Goal: Transaction & Acquisition: Download file/media

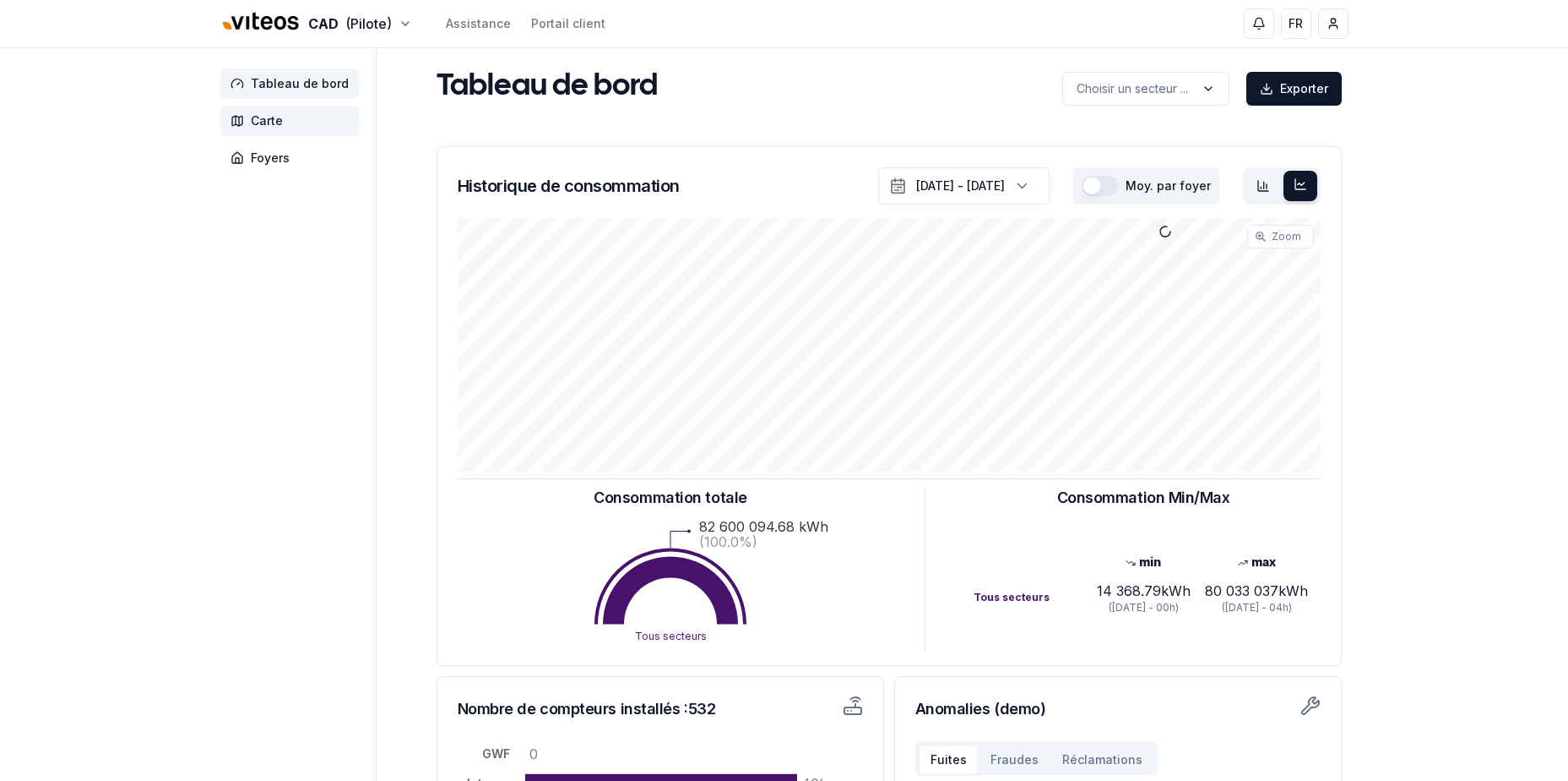
click at [269, 127] on span "Carte" at bounding box center [267, 121] width 32 height 17
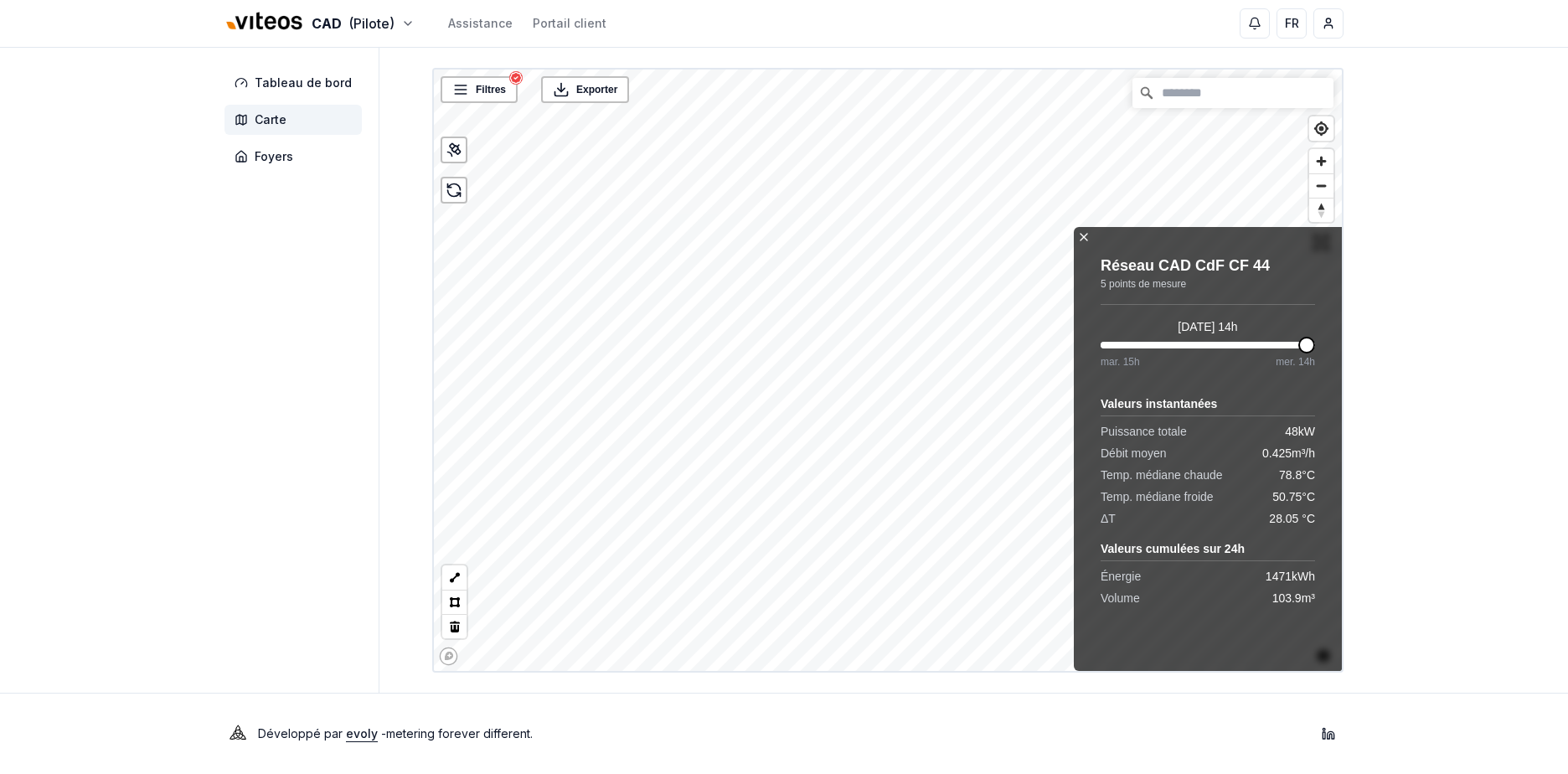
click at [1086, 236] on icon at bounding box center [1084, 237] width 14 height 14
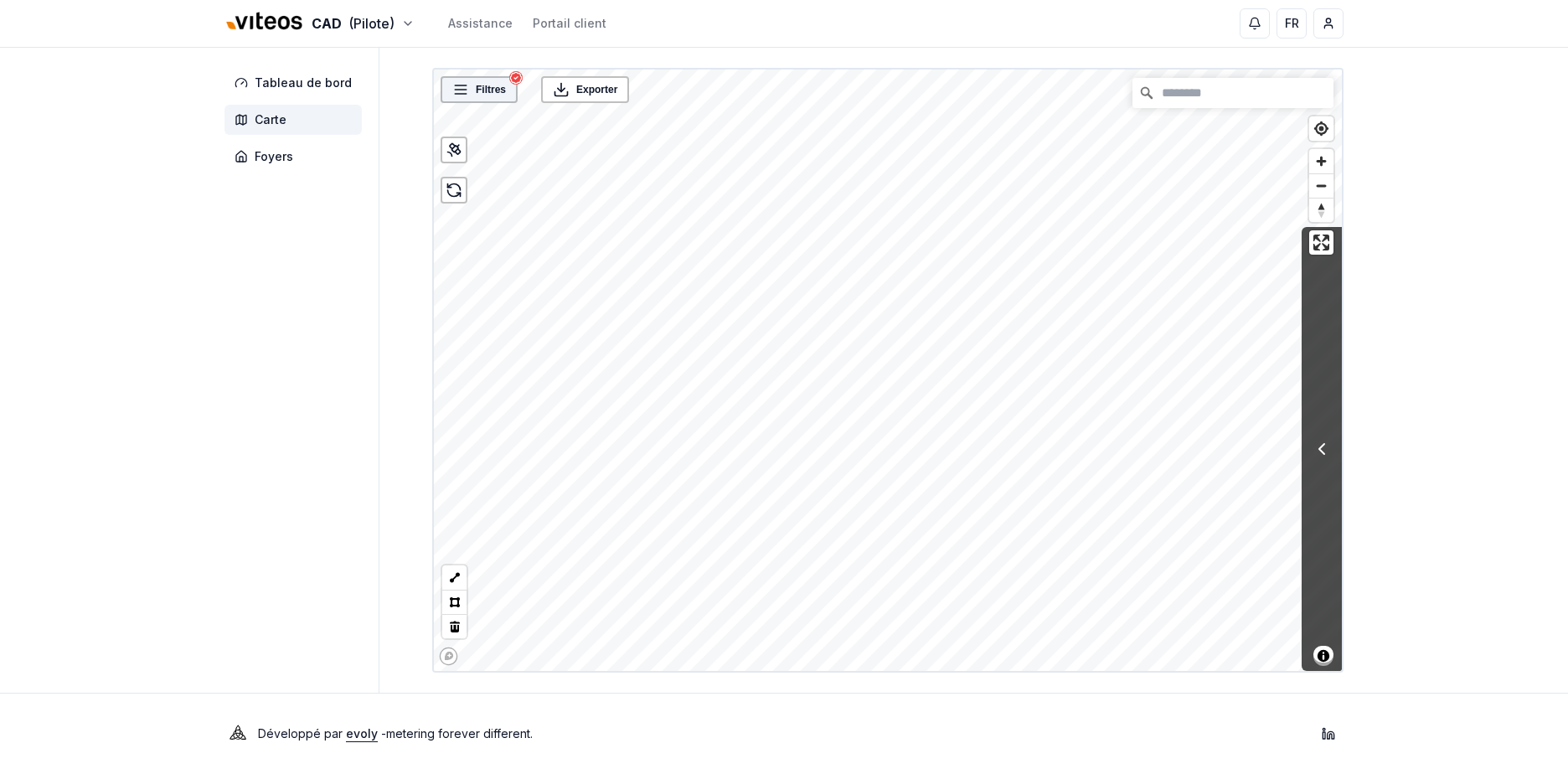
click at [513, 100] on div "Filtres" at bounding box center [479, 89] width 77 height 27
click at [487, 86] on span "Filtres" at bounding box center [491, 89] width 31 height 17
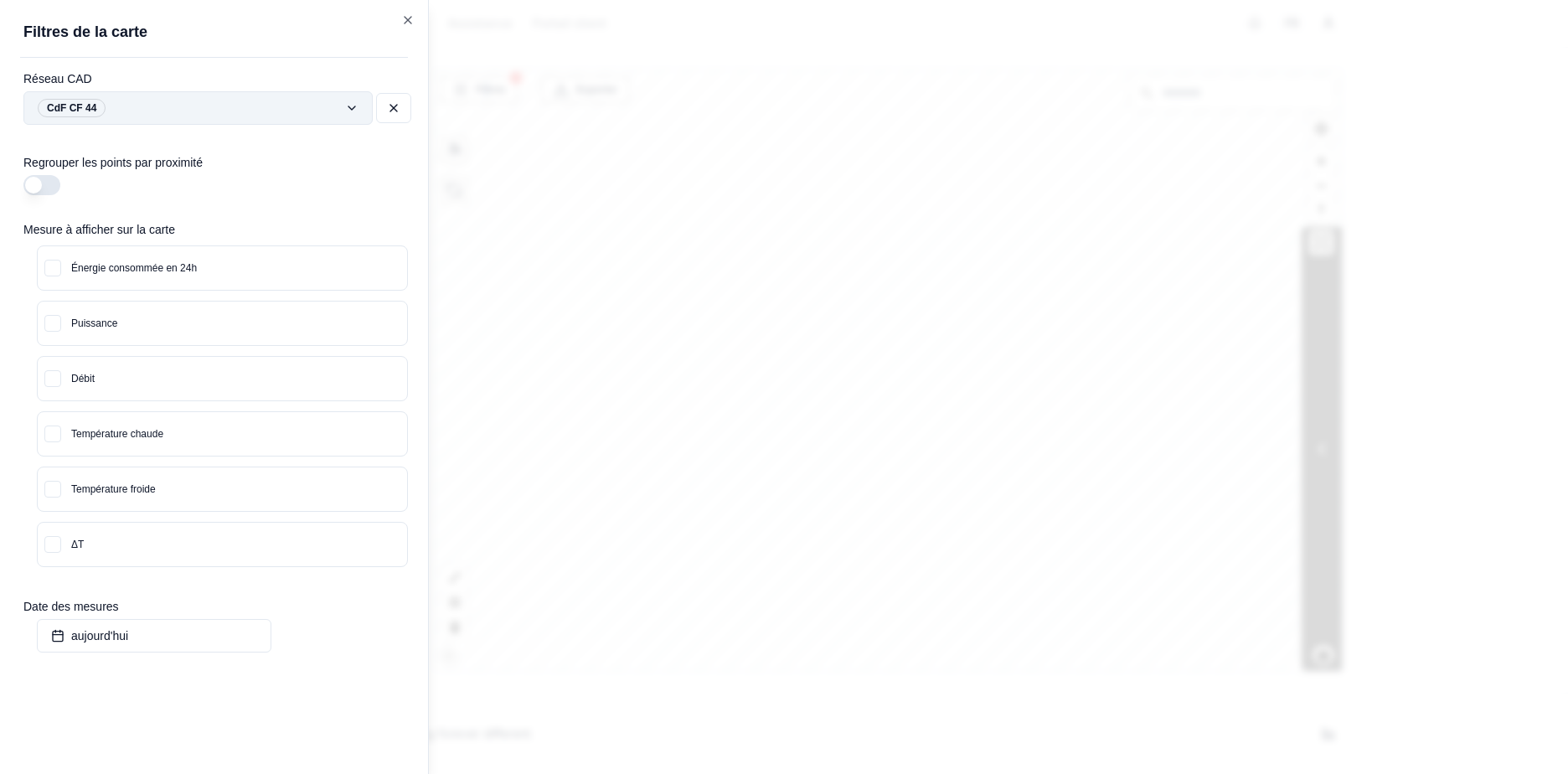
drag, startPoint x: 487, startPoint y: 86, endPoint x: 397, endPoint y: 107, distance: 92.4
click at [397, 107] on icon at bounding box center [394, 109] width 14 height 14
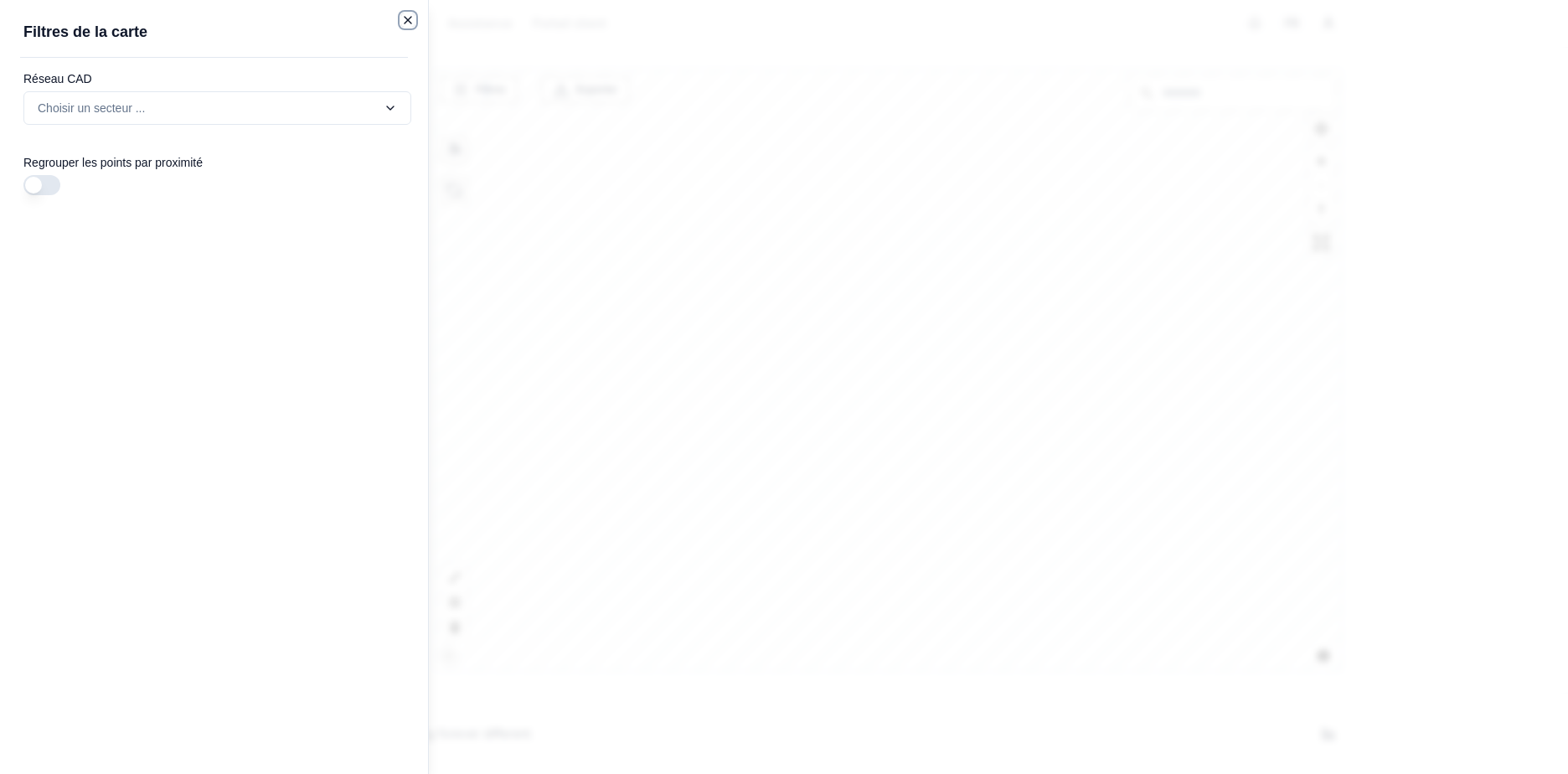
click at [411, 20] on icon "button" at bounding box center [408, 21] width 14 height 14
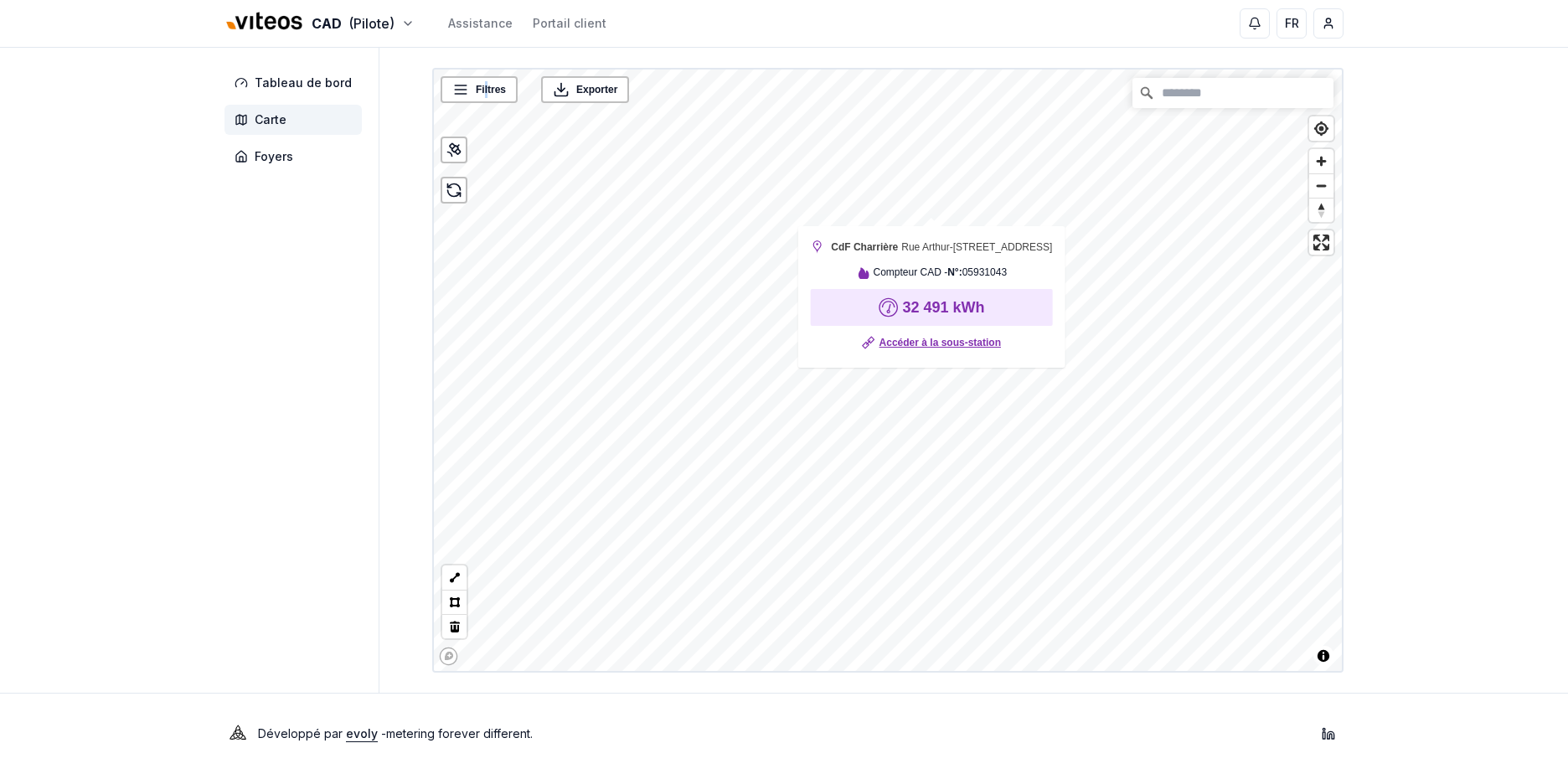
click at [986, 350] on link "Accéder à la sous-station" at bounding box center [939, 342] width 121 height 17
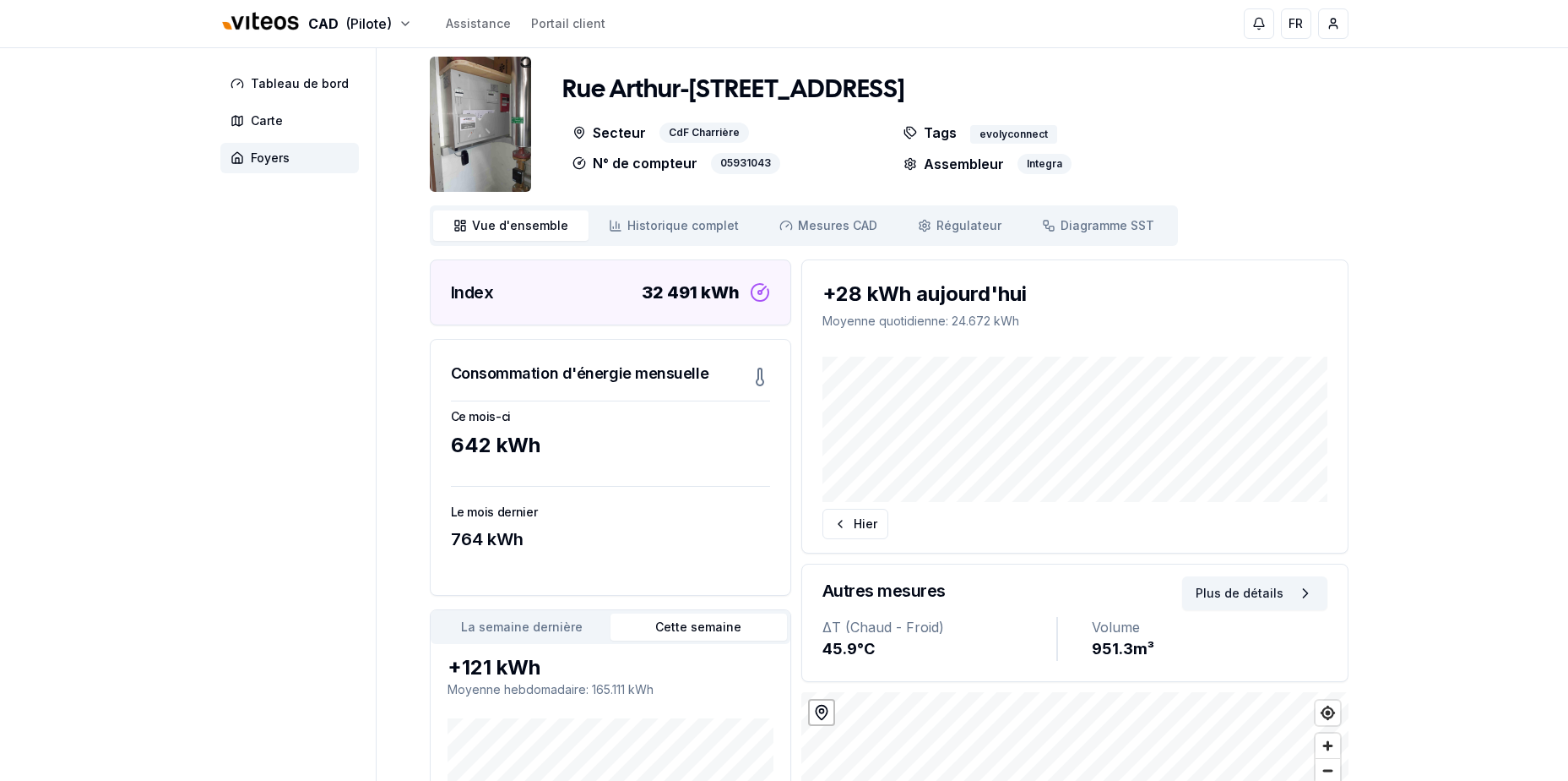
scroll to position [85, 0]
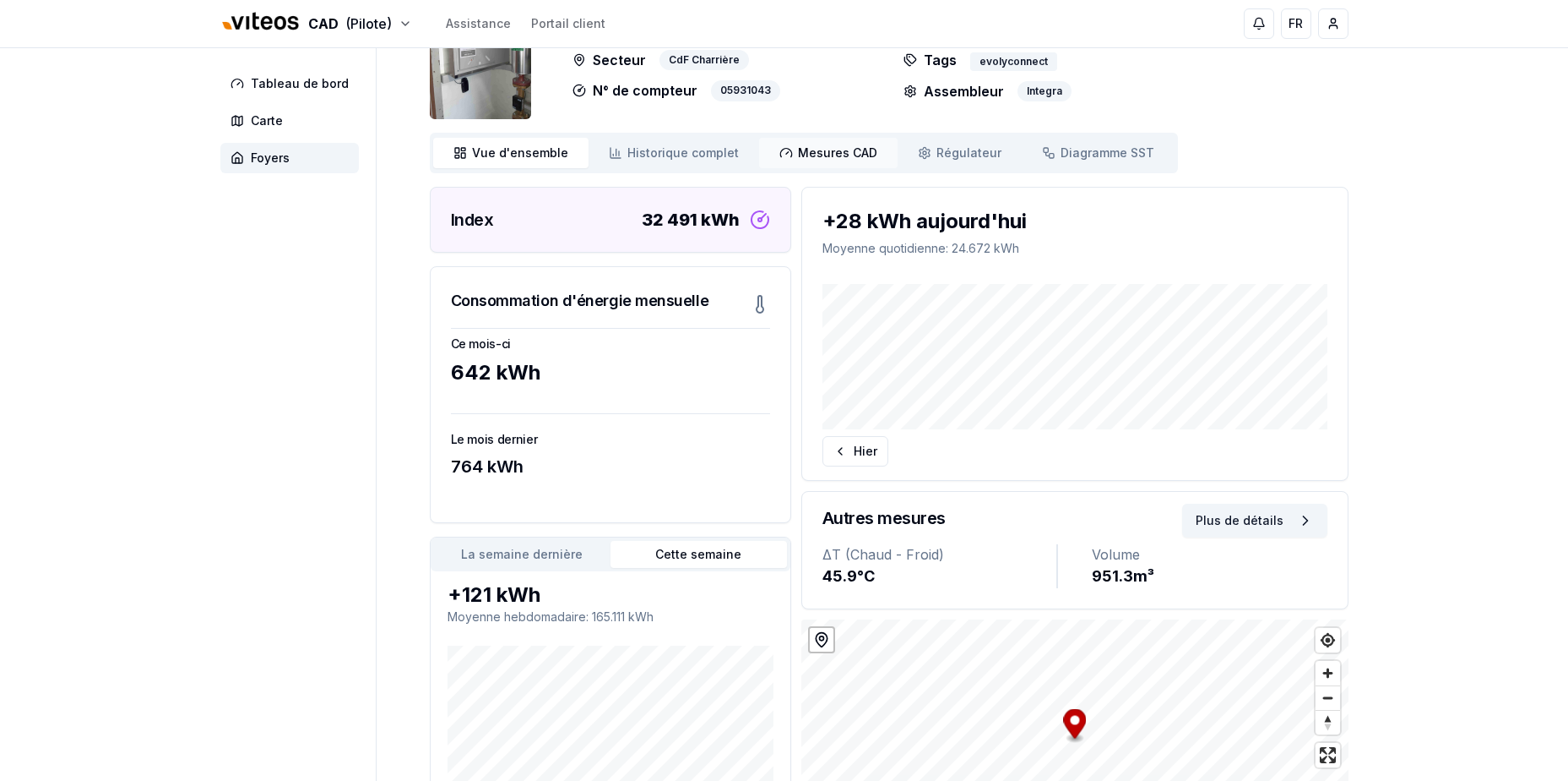
click at [797, 148] on span "Mesures CAD" at bounding box center [837, 152] width 80 height 17
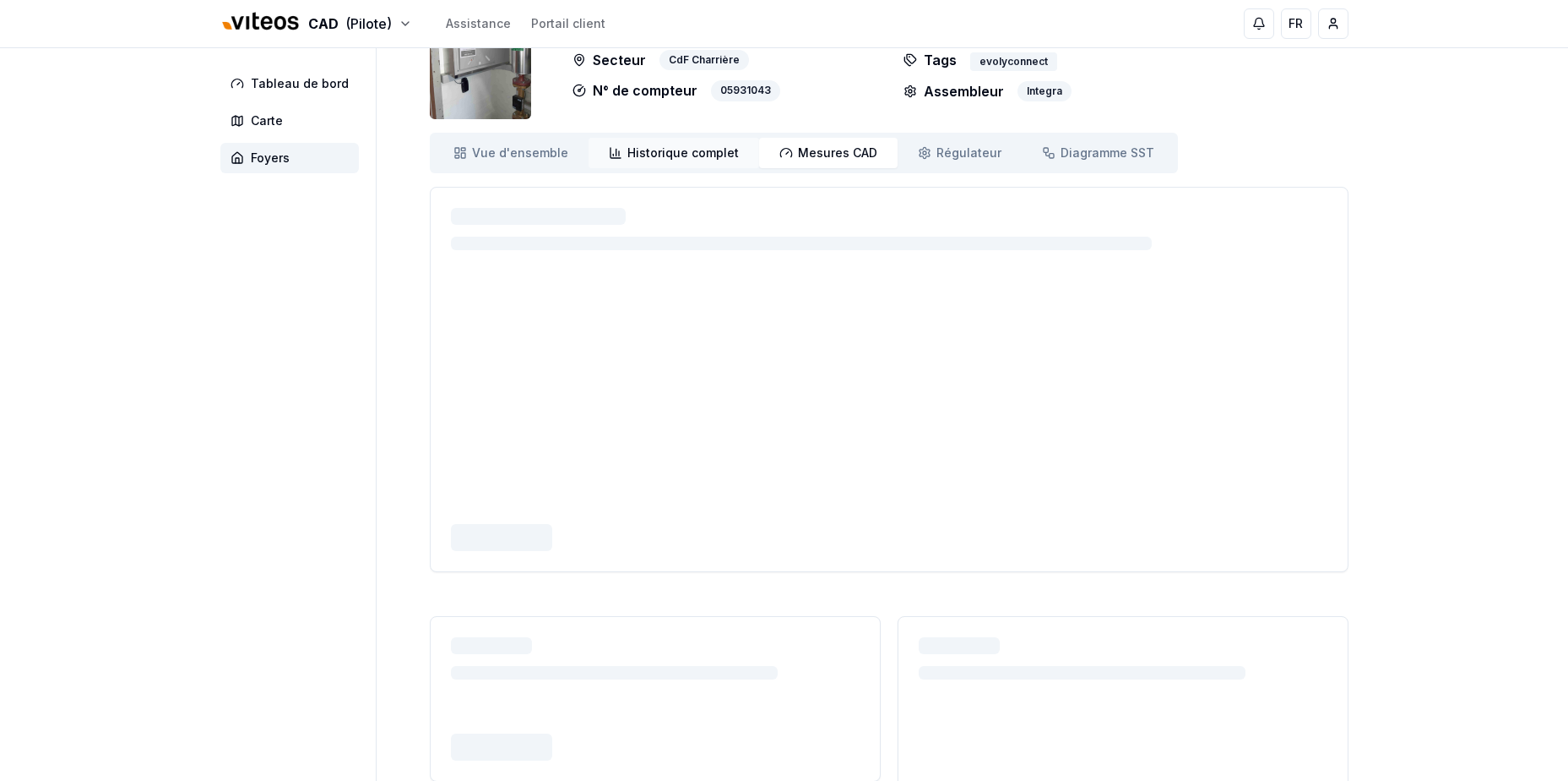
click at [695, 151] on span "Historique complet" at bounding box center [683, 152] width 112 height 17
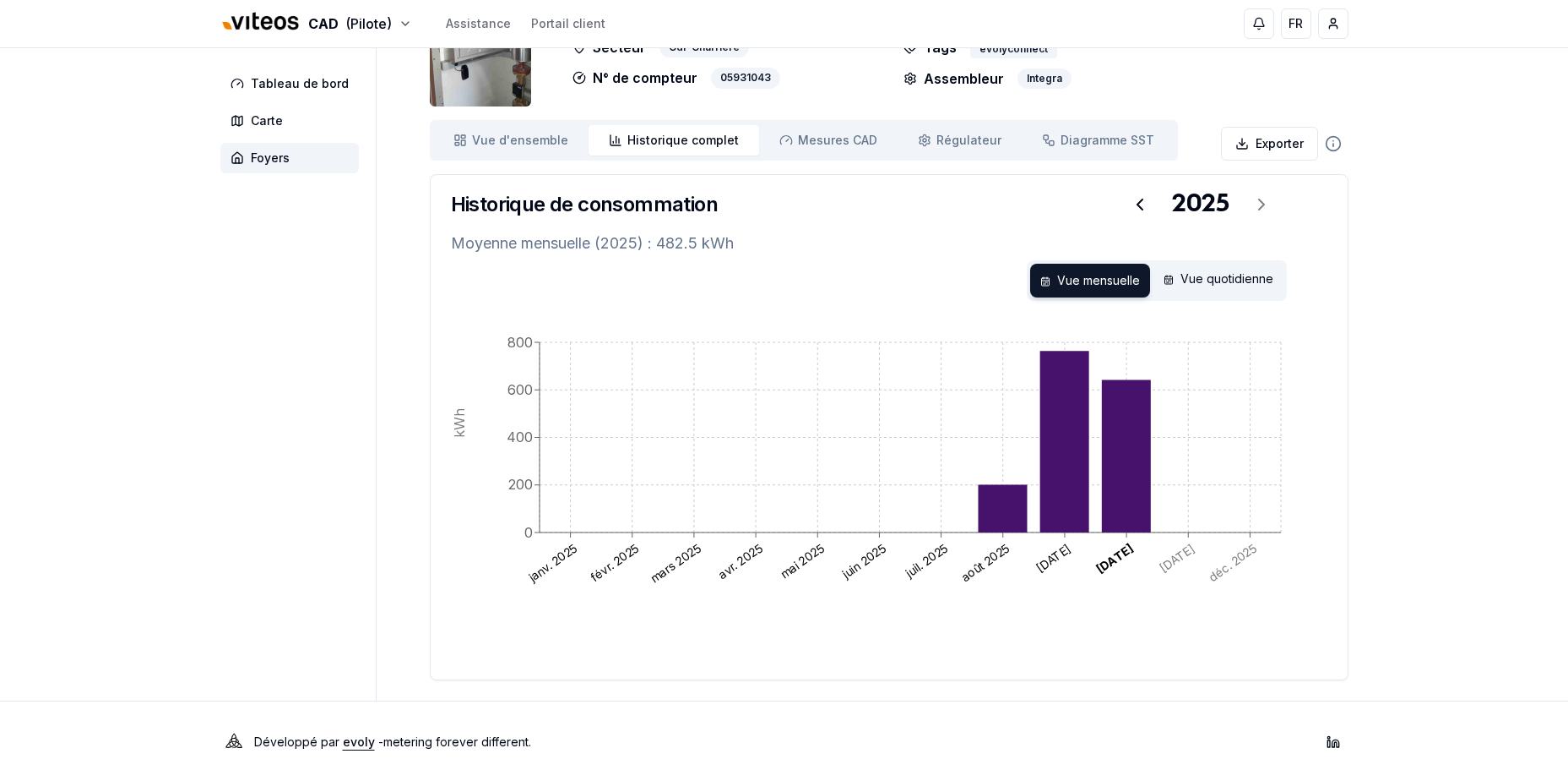
scroll to position [99, 0]
click at [1340, 144] on html "CAD (Pilote) Assistance Portail client FR [PERSON_NAME] Tableau de bord Carte F…" at bounding box center [784, 341] width 1568 height 880
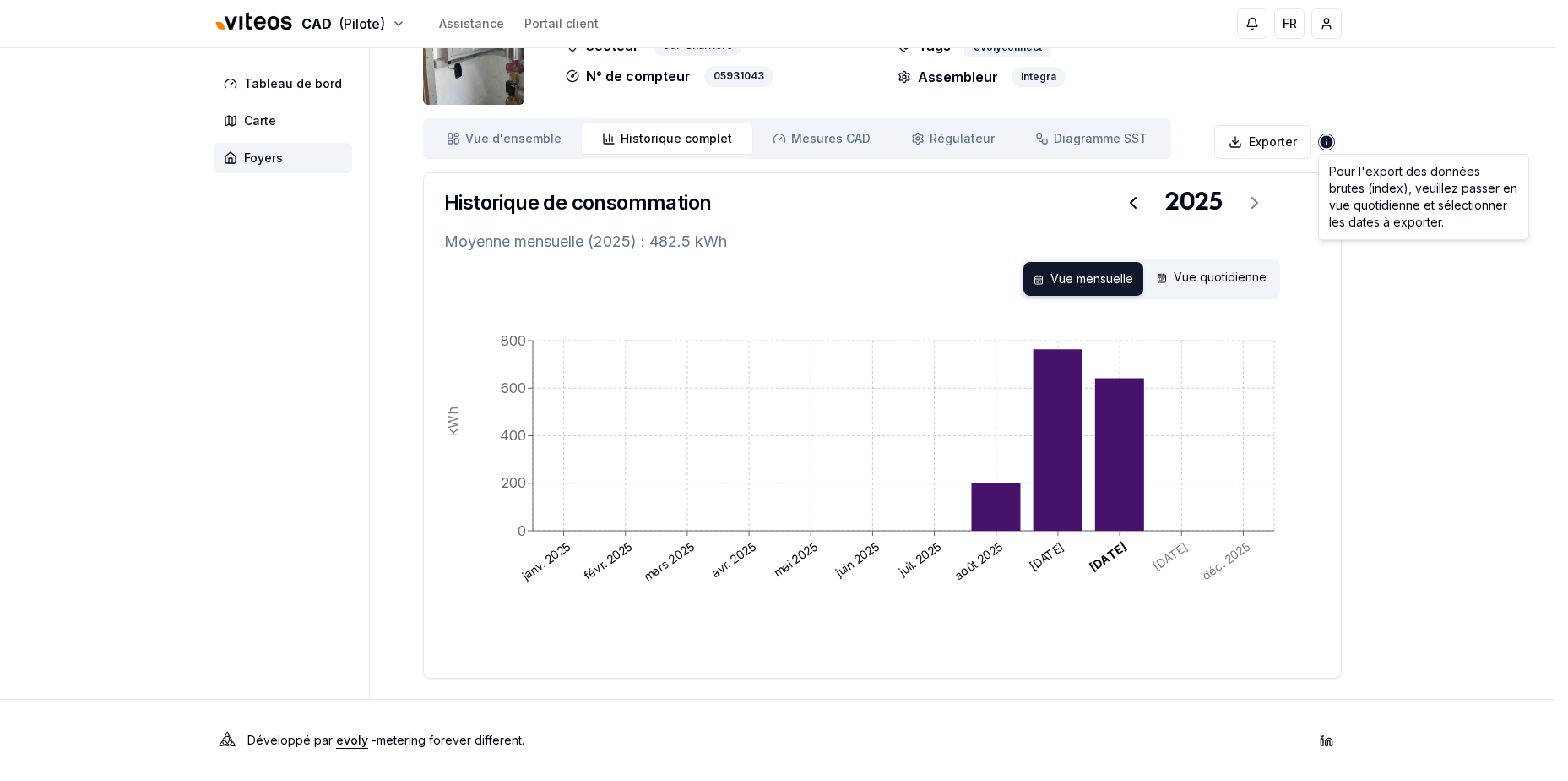
click at [1340, 144] on html "CAD (Pilote) Assistance Portail client FR [PERSON_NAME] Tableau de bord Carte F…" at bounding box center [784, 341] width 1568 height 880
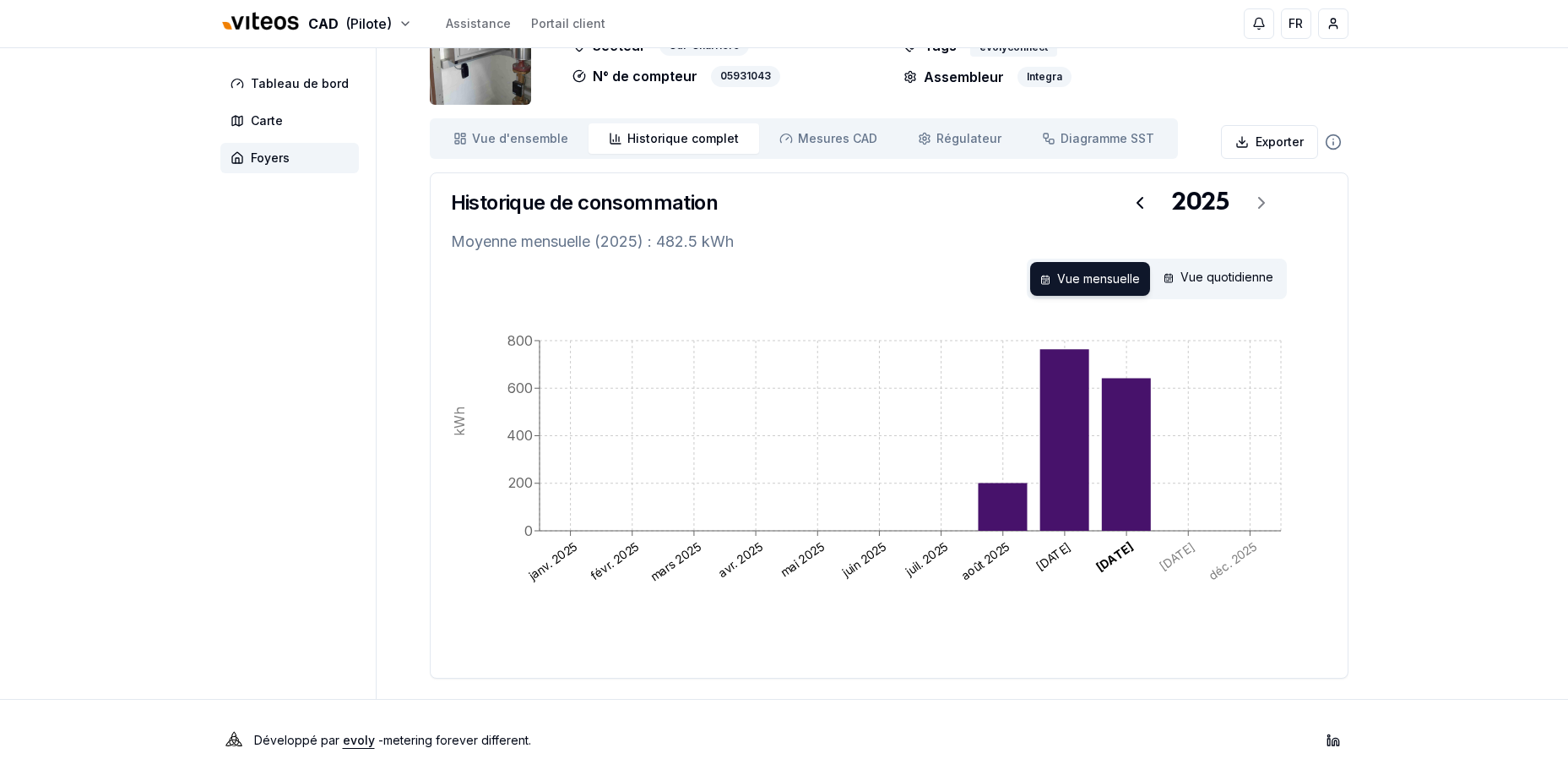
click at [1419, 143] on div "CAD (Pilote) Assistance Portail client FR [PERSON_NAME] Tableau de bord Carte F…" at bounding box center [784, 341] width 1568 height 880
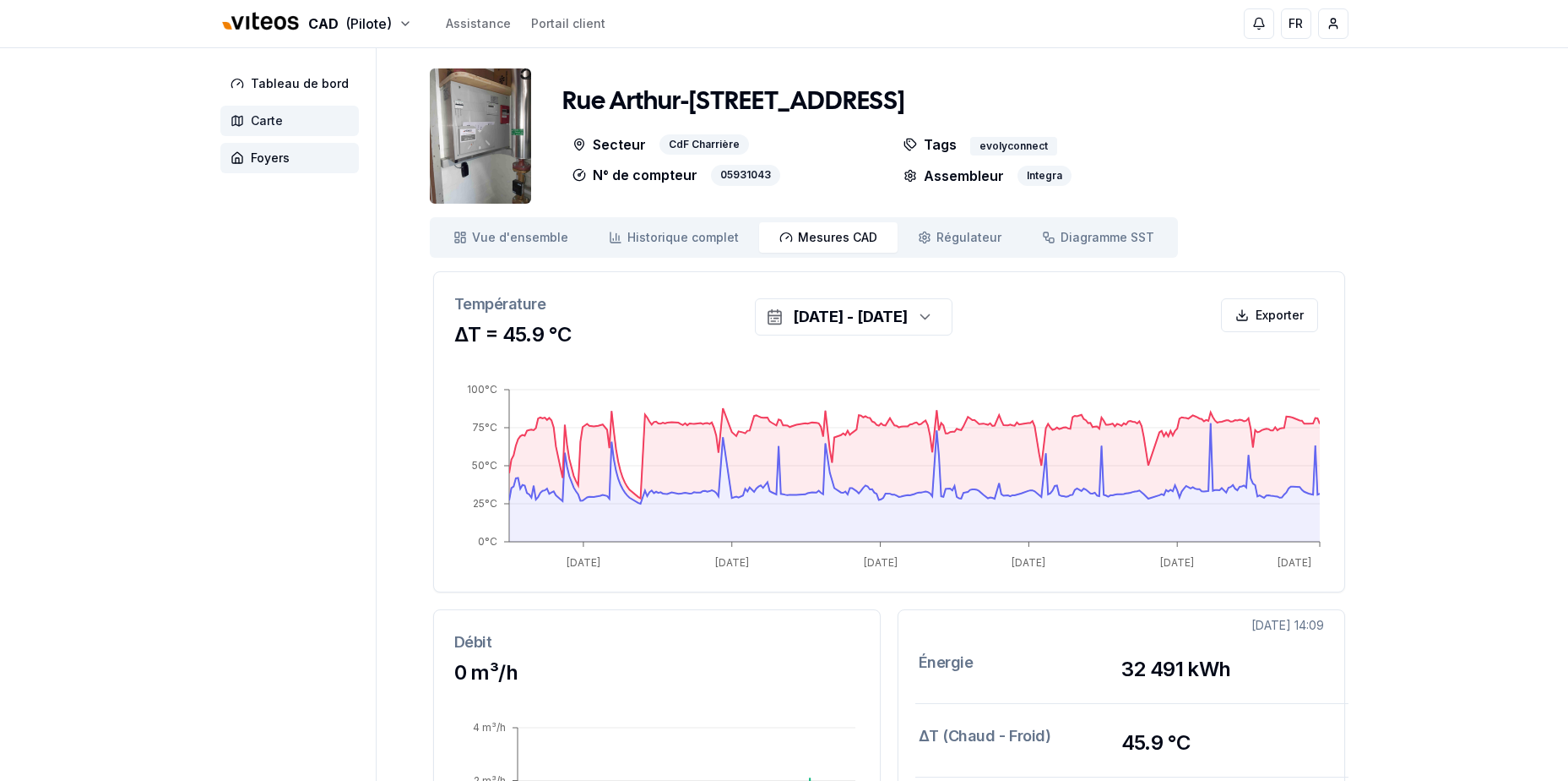
click at [271, 115] on span "Carte" at bounding box center [267, 121] width 32 height 17
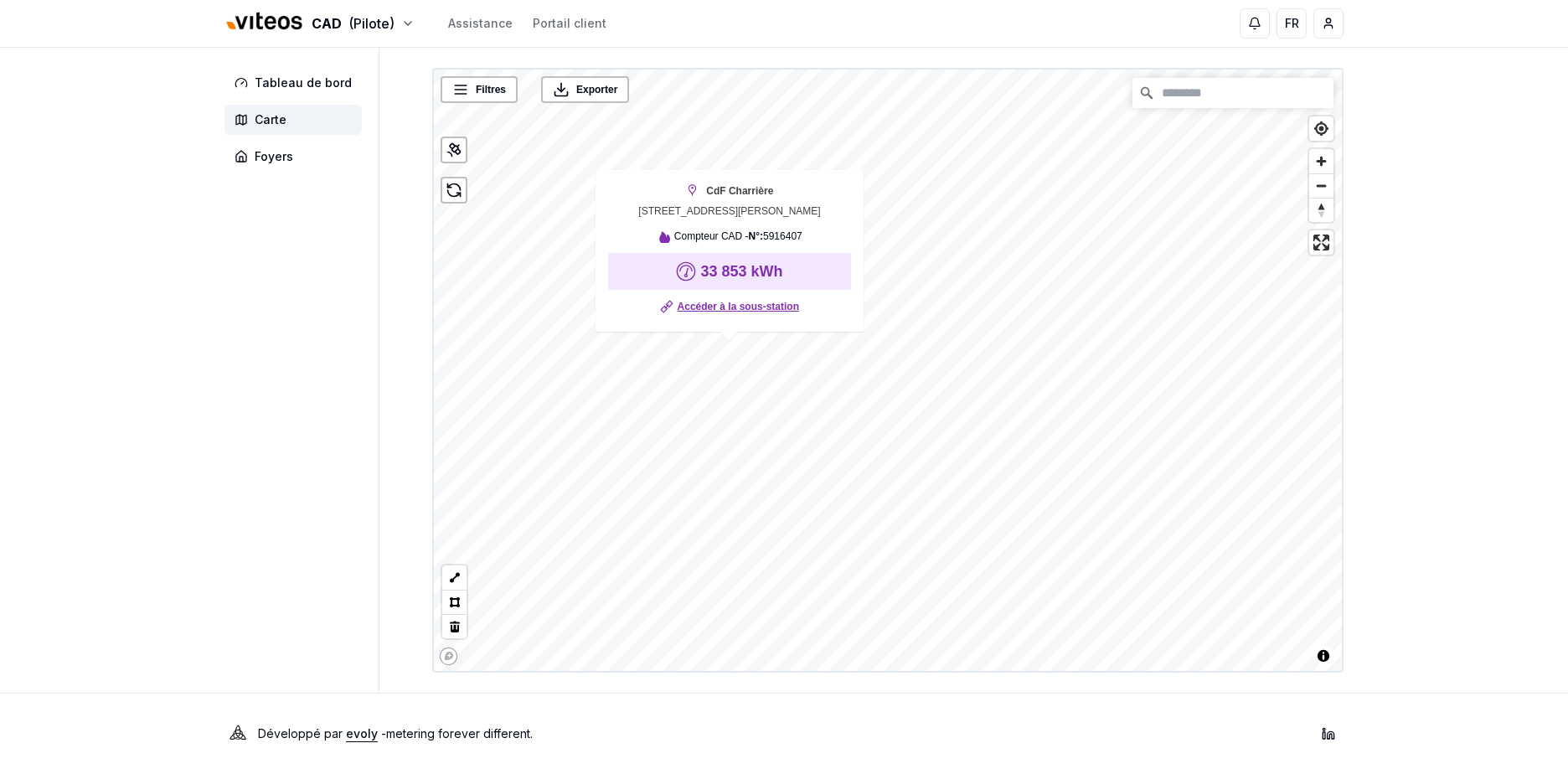
click at [731, 311] on link "Accéder à la sous-station" at bounding box center [738, 306] width 121 height 17
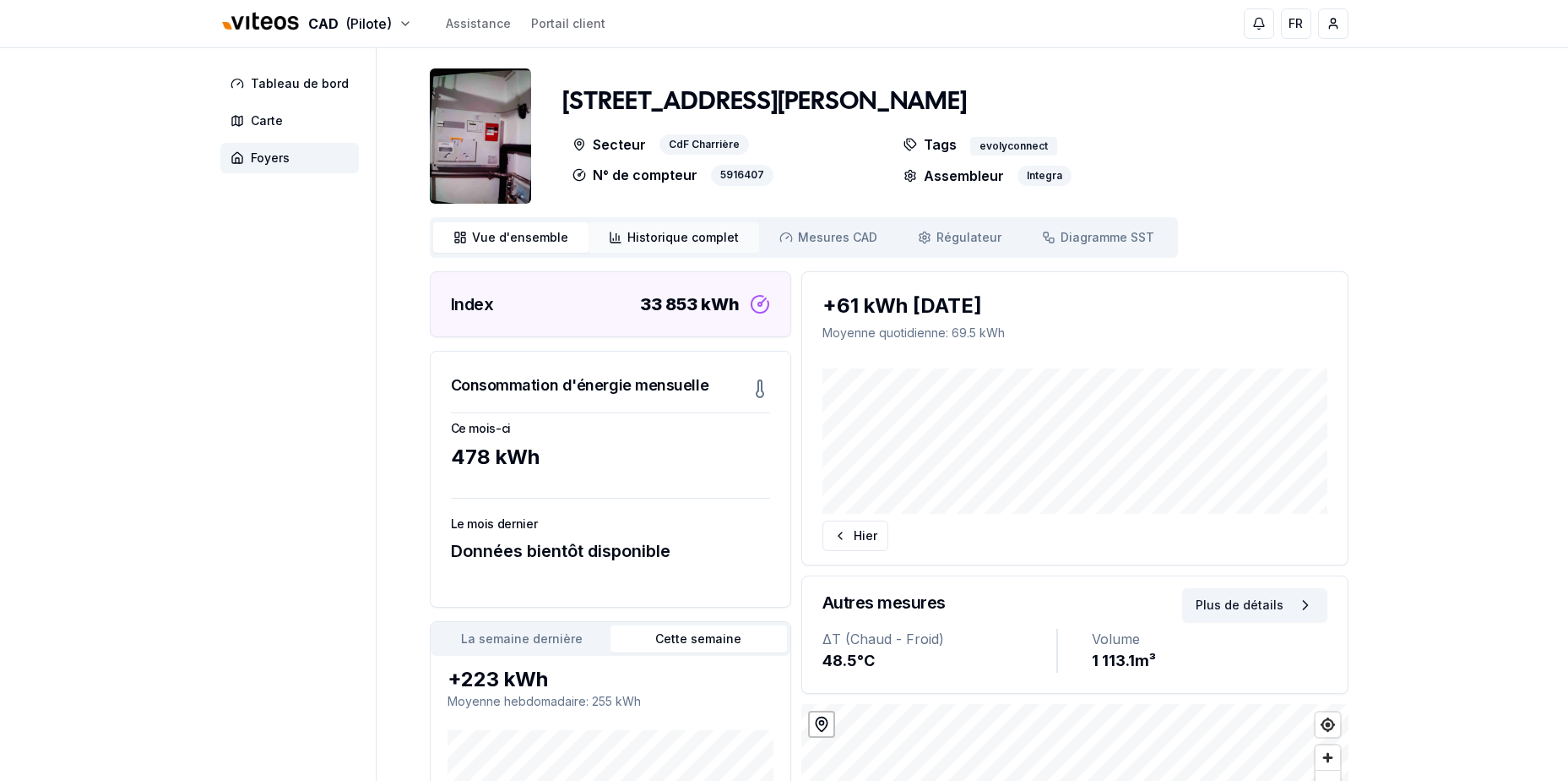
click at [695, 239] on span "Historique complet" at bounding box center [683, 237] width 112 height 17
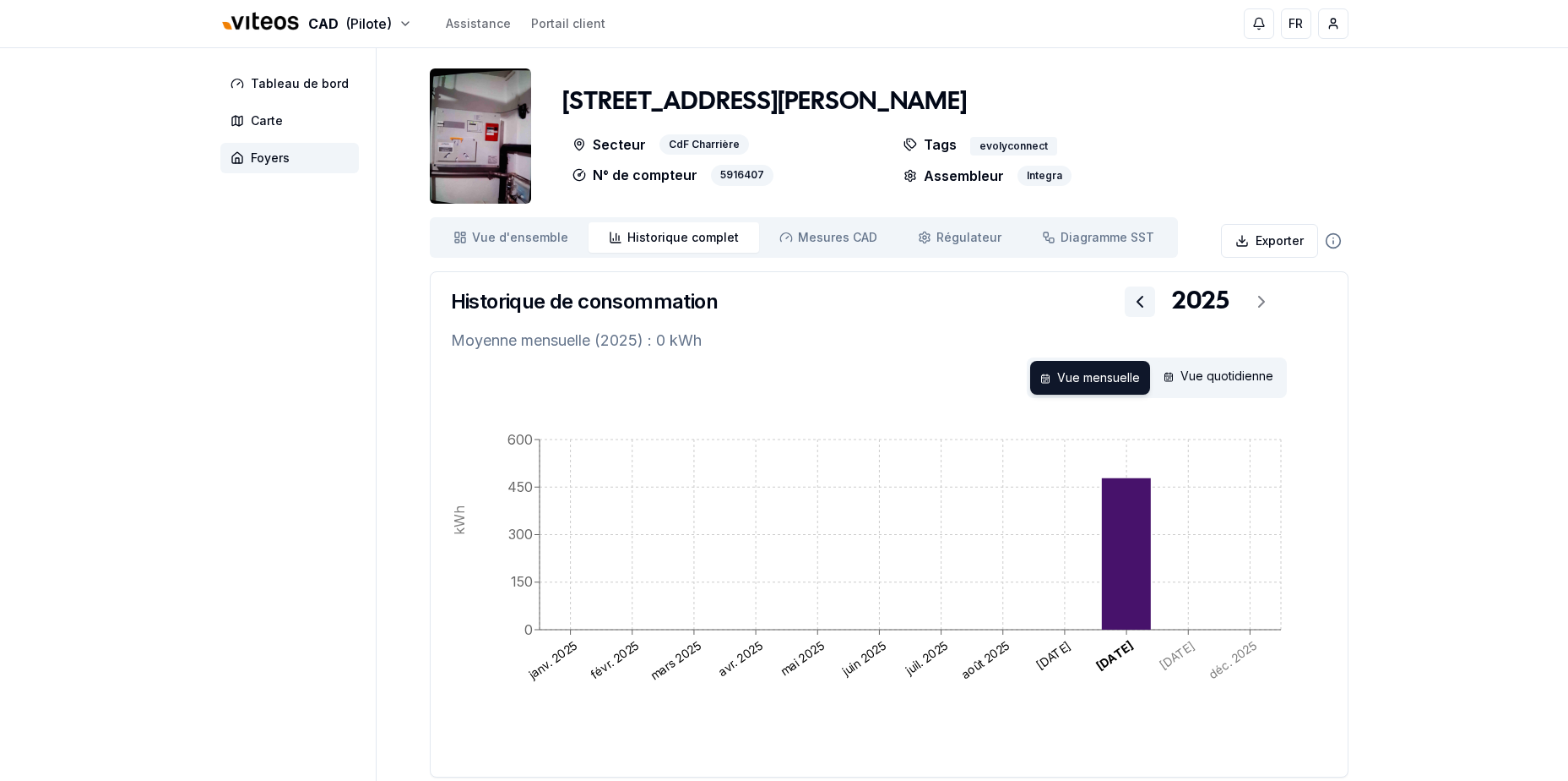
click at [1140, 298] on icon at bounding box center [1139, 302] width 5 height 10
click at [1263, 303] on icon at bounding box center [1261, 302] width 20 height 20
click at [1263, 303] on div "2025" at bounding box center [1201, 302] width 253 height 44
click at [288, 116] on span "Carte" at bounding box center [289, 121] width 138 height 31
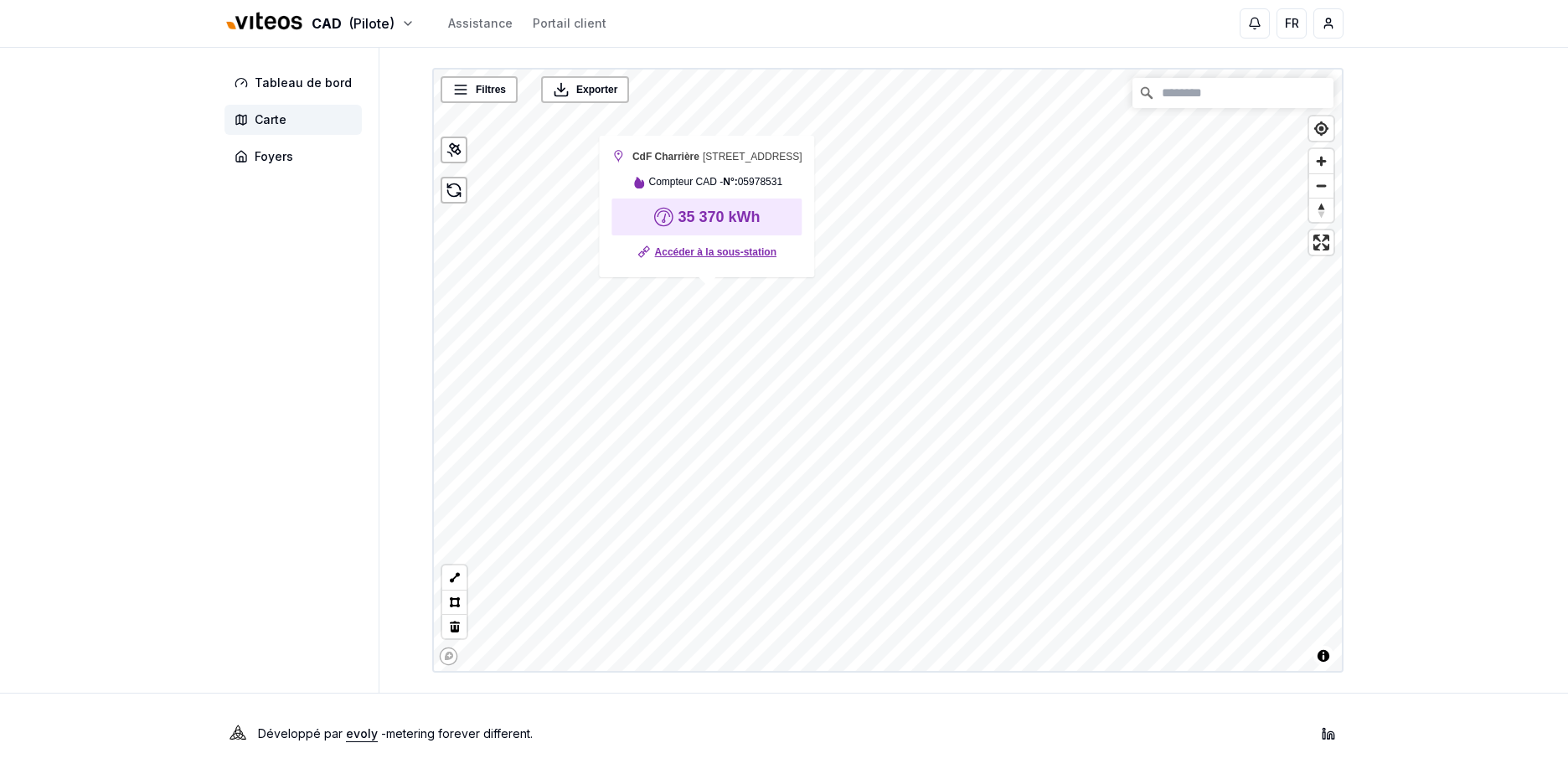
click at [752, 251] on link "Accéder à la sous-station" at bounding box center [715, 252] width 121 height 17
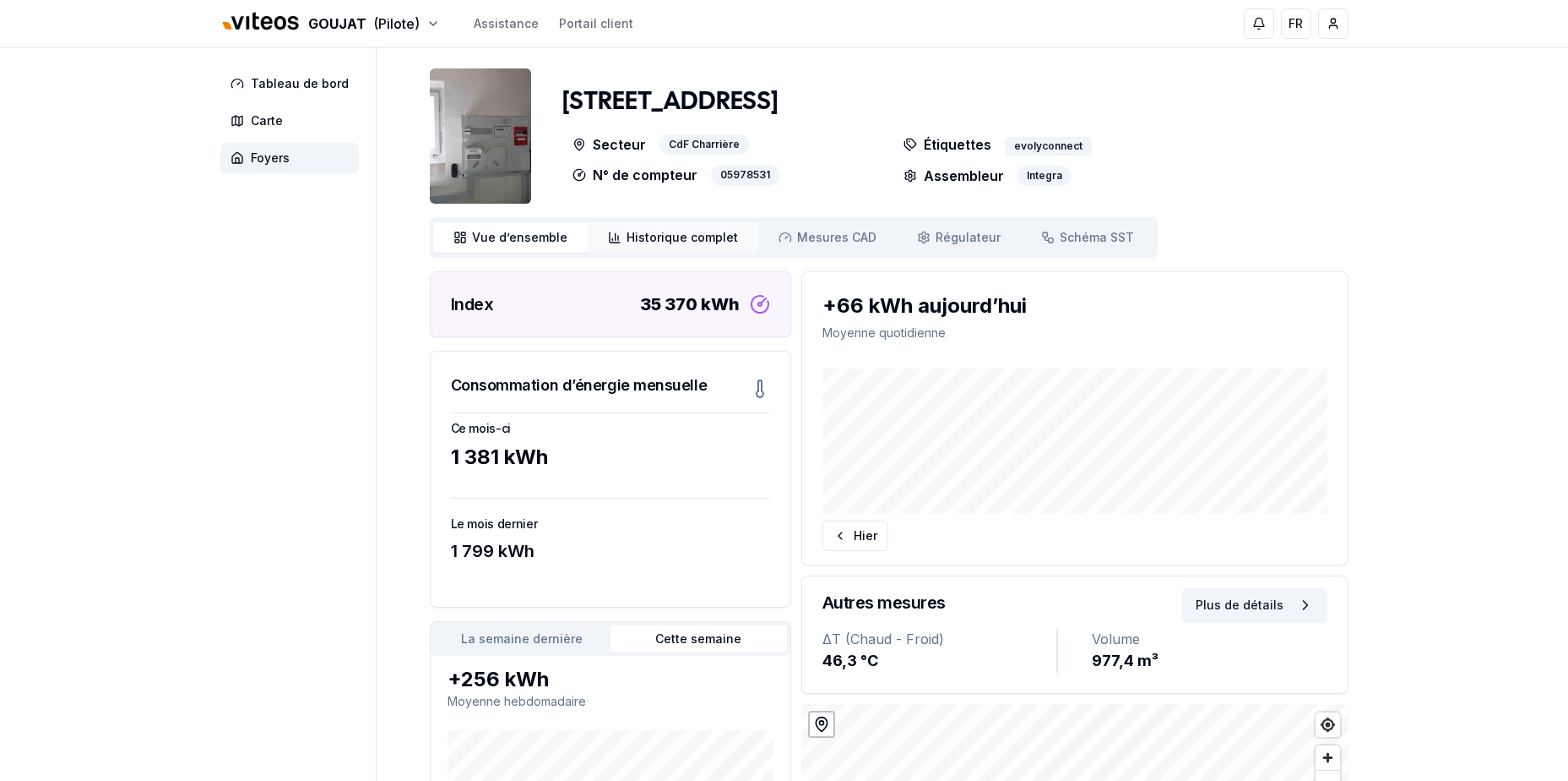
click at [702, 235] on span "Historique complet" at bounding box center [682, 237] width 112 height 17
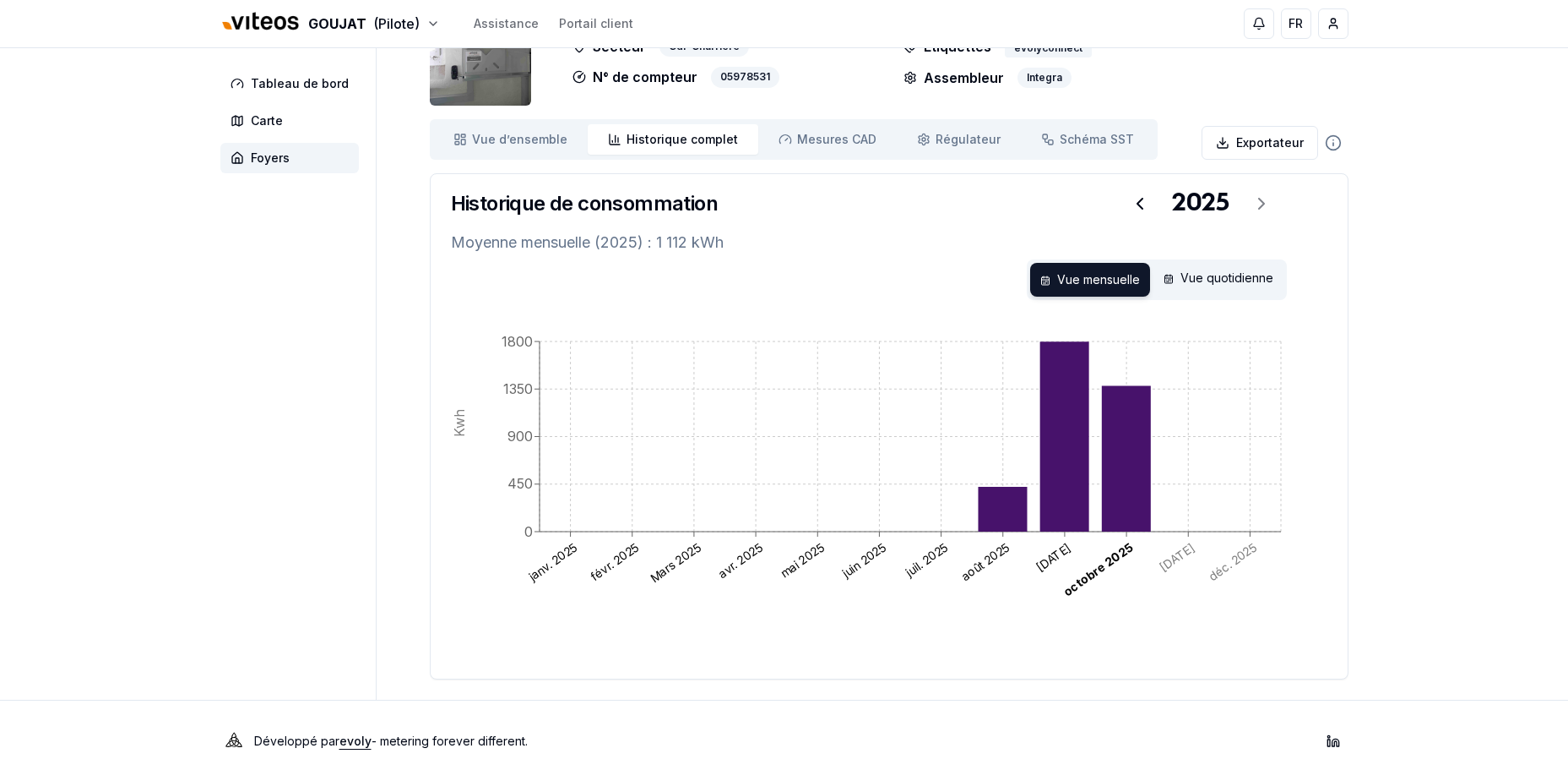
scroll to position [99, 0]
click at [815, 139] on span "Mesures CAD" at bounding box center [837, 138] width 80 height 17
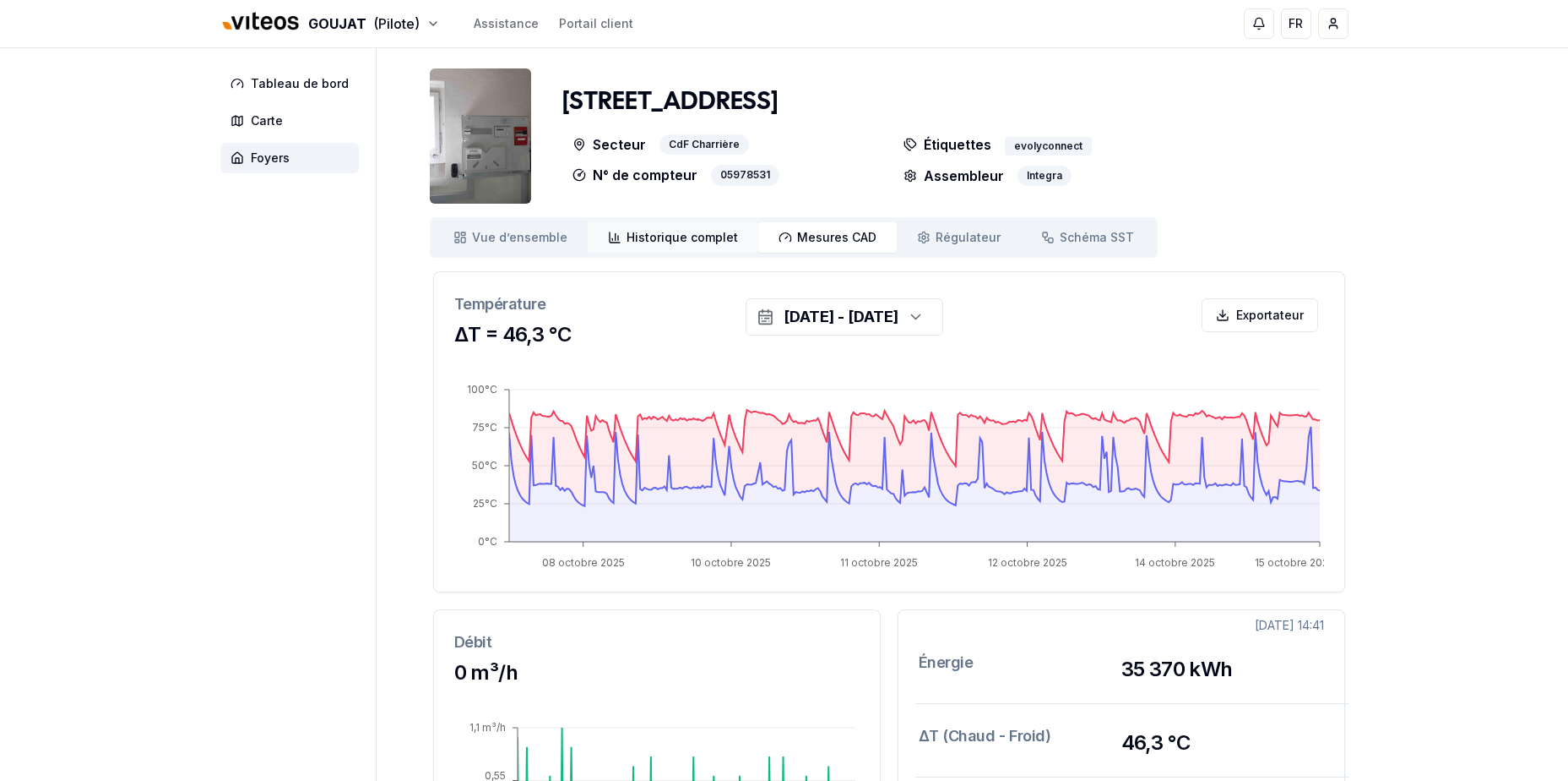
click at [694, 235] on span "Historique complet" at bounding box center [682, 237] width 112 height 17
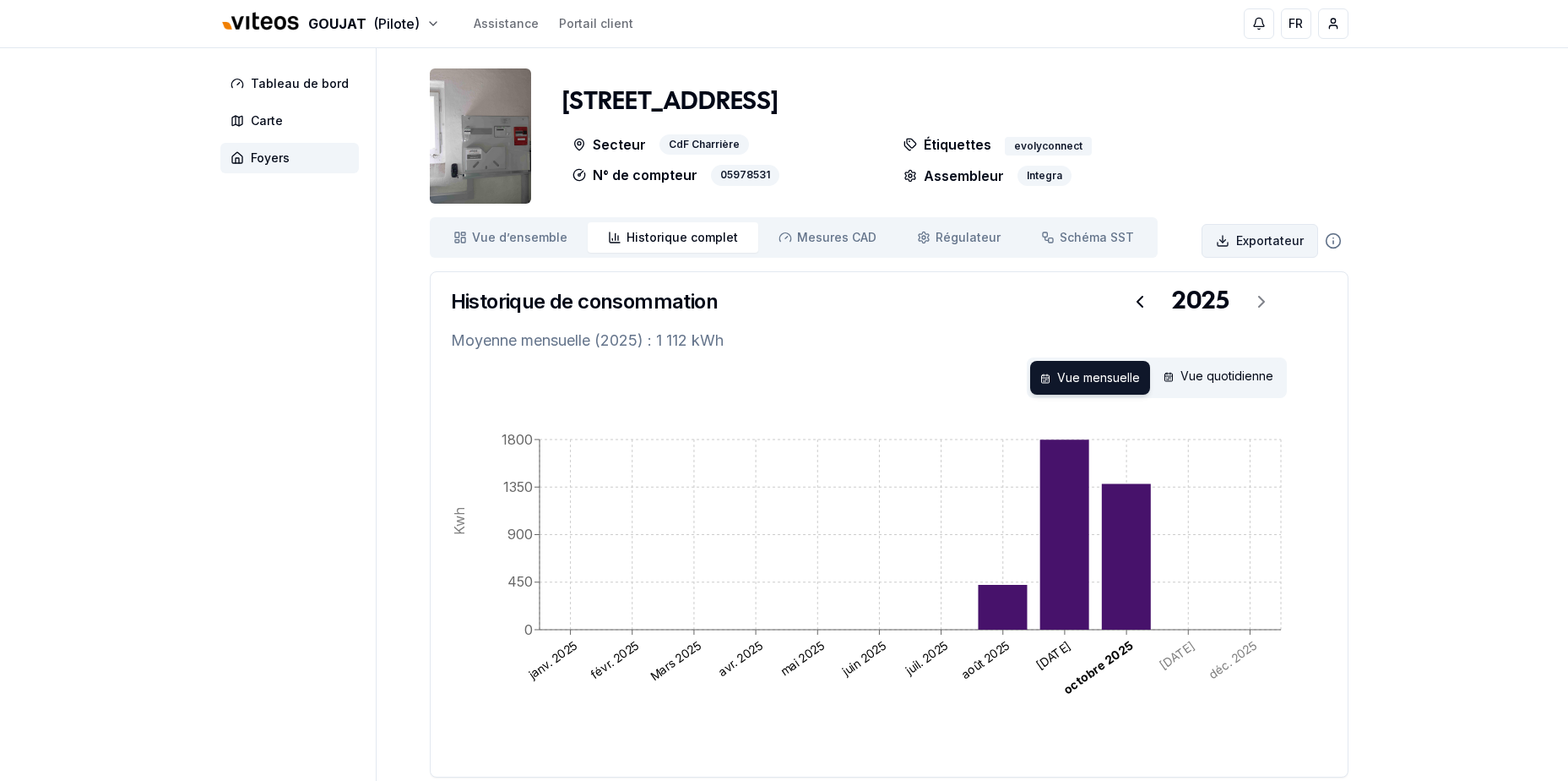
click at [1288, 241] on html "GOUJAT (Pilote) Assistance Portail client FR Umberto Visconti Tableau de bord C…" at bounding box center [784, 439] width 1568 height 880
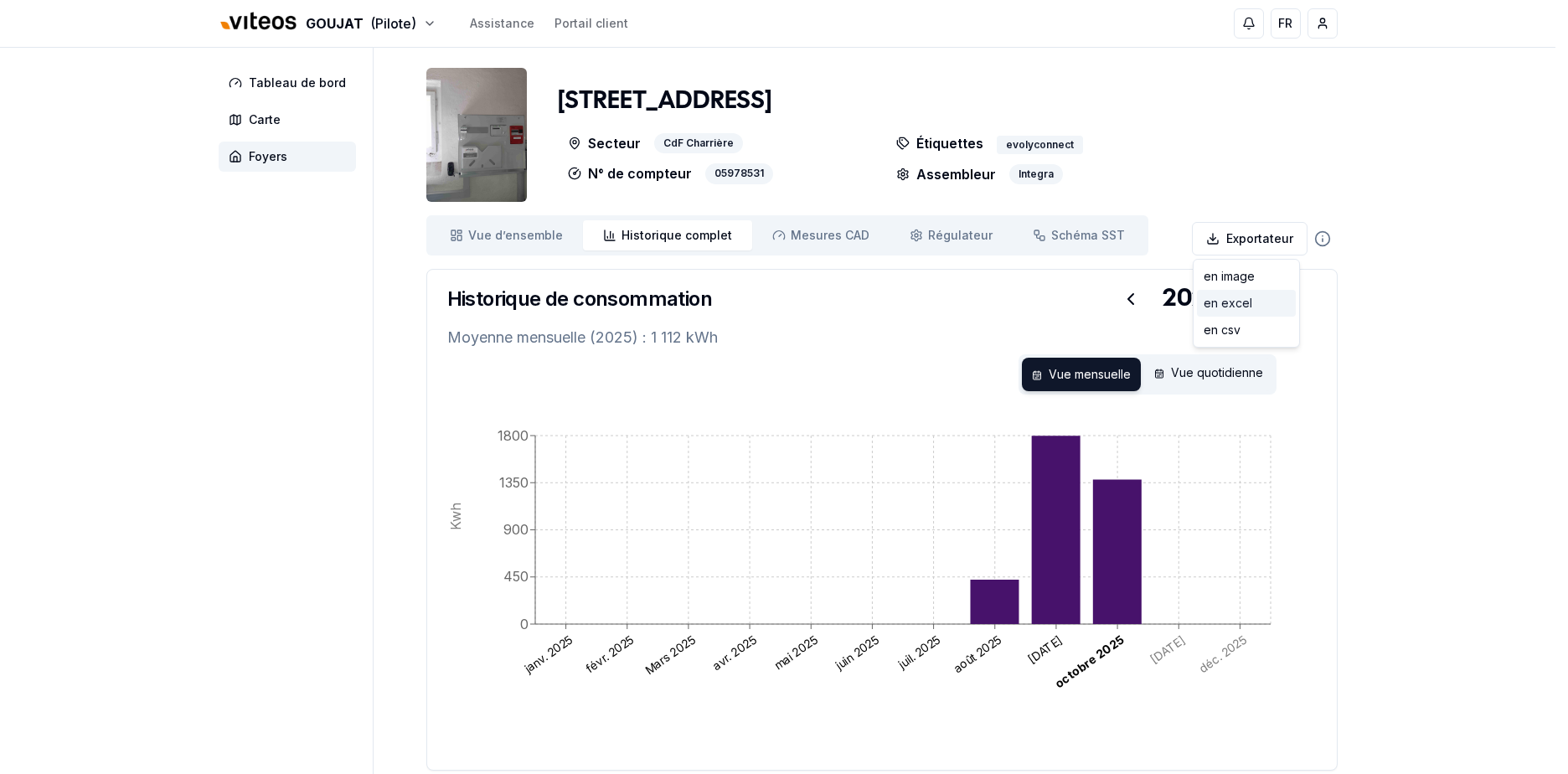
click at [1252, 298] on div "en excel" at bounding box center [1246, 302] width 99 height 27
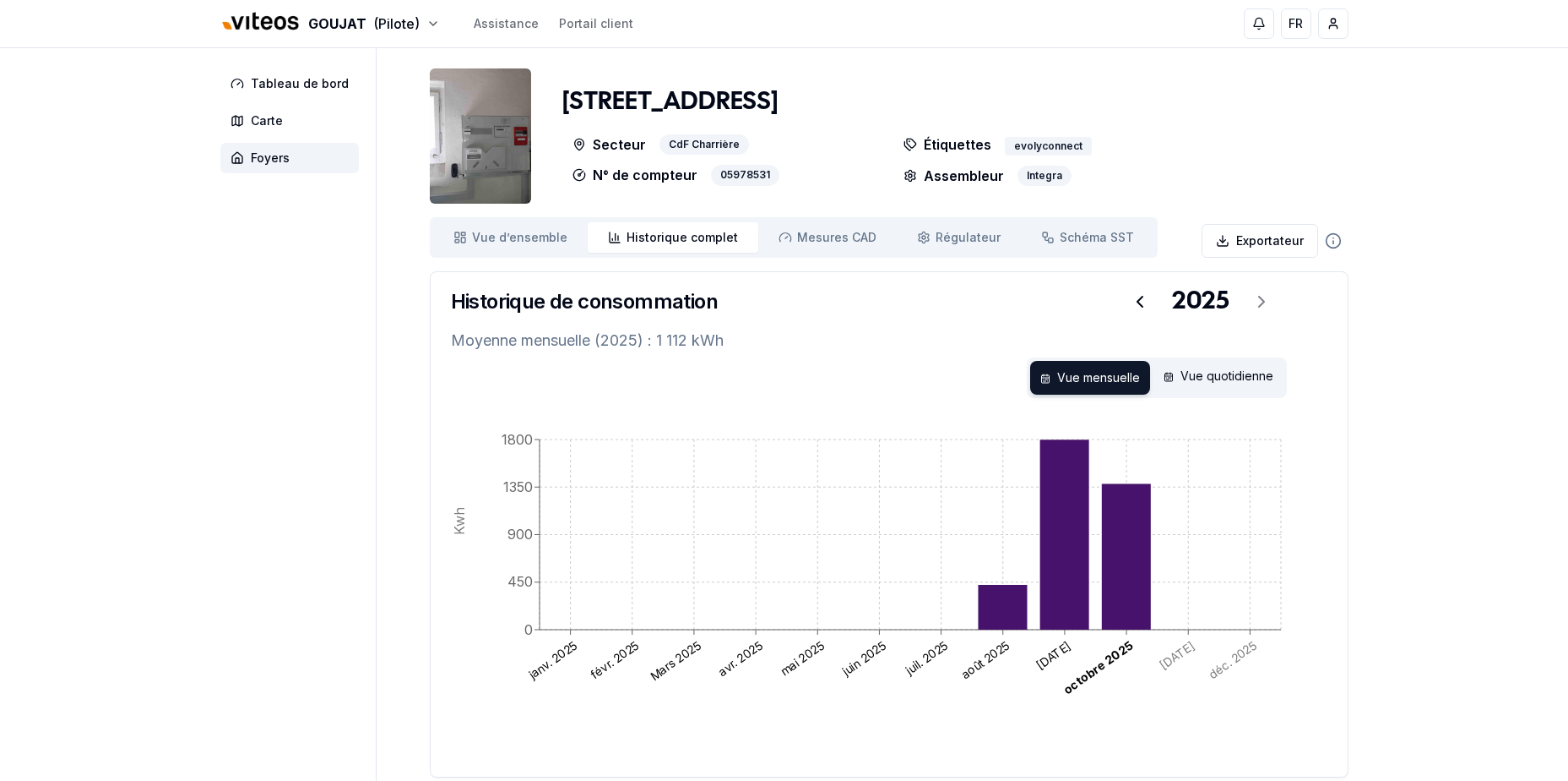
click at [1453, 192] on div "GOUJAT (Pilote) Assistance Portail client FR Umberto Visconti Tableau de bord C…" at bounding box center [784, 439] width 1568 height 880
click at [1243, 371] on font "Vue quotidienne" at bounding box center [1227, 376] width 93 height 14
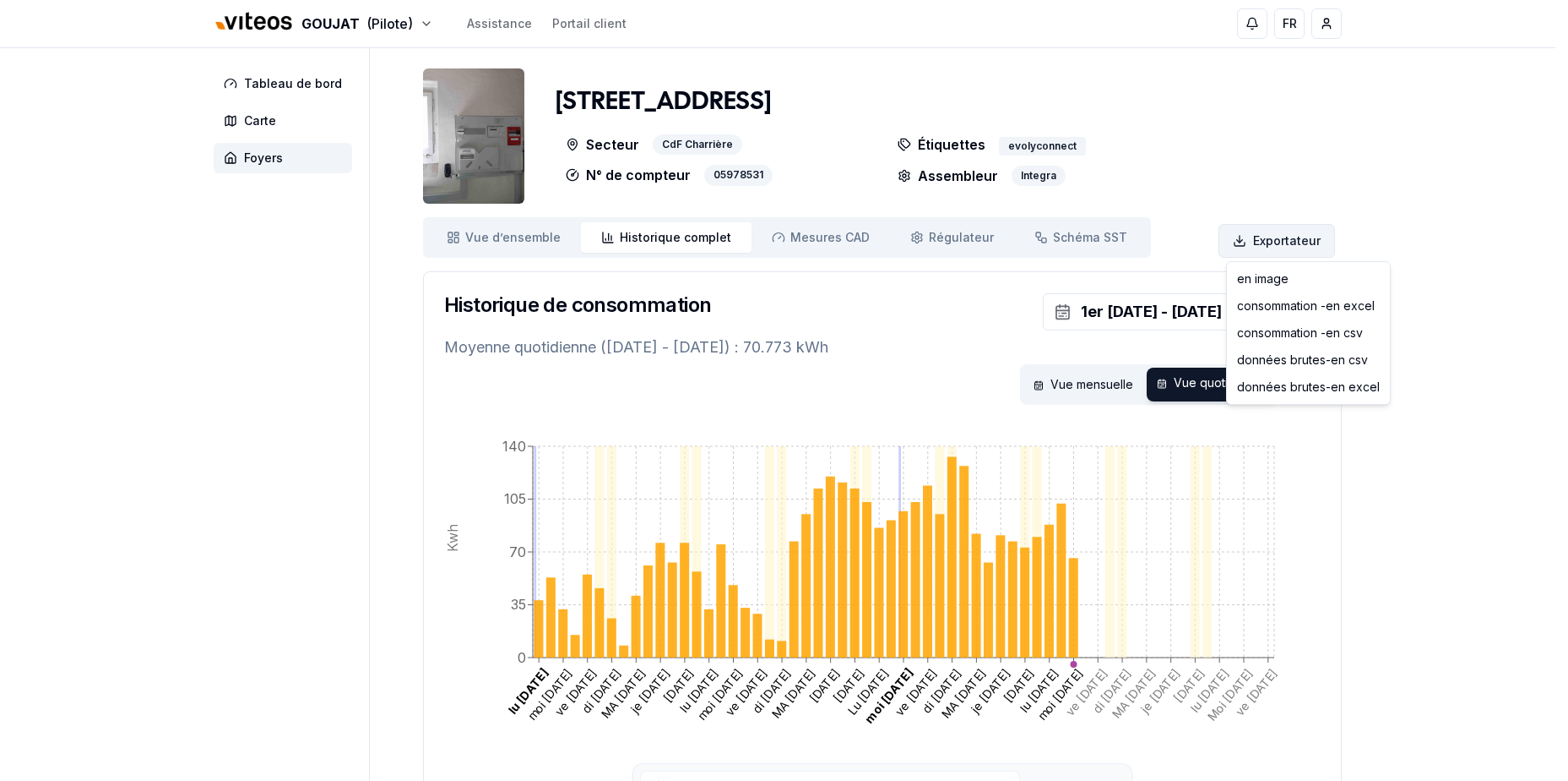
click at [1314, 249] on html "GOUJAT (Pilote) Assistance Portail client FR Umberto Visconti Tableau de bord C…" at bounding box center [784, 466] width 1568 height 933
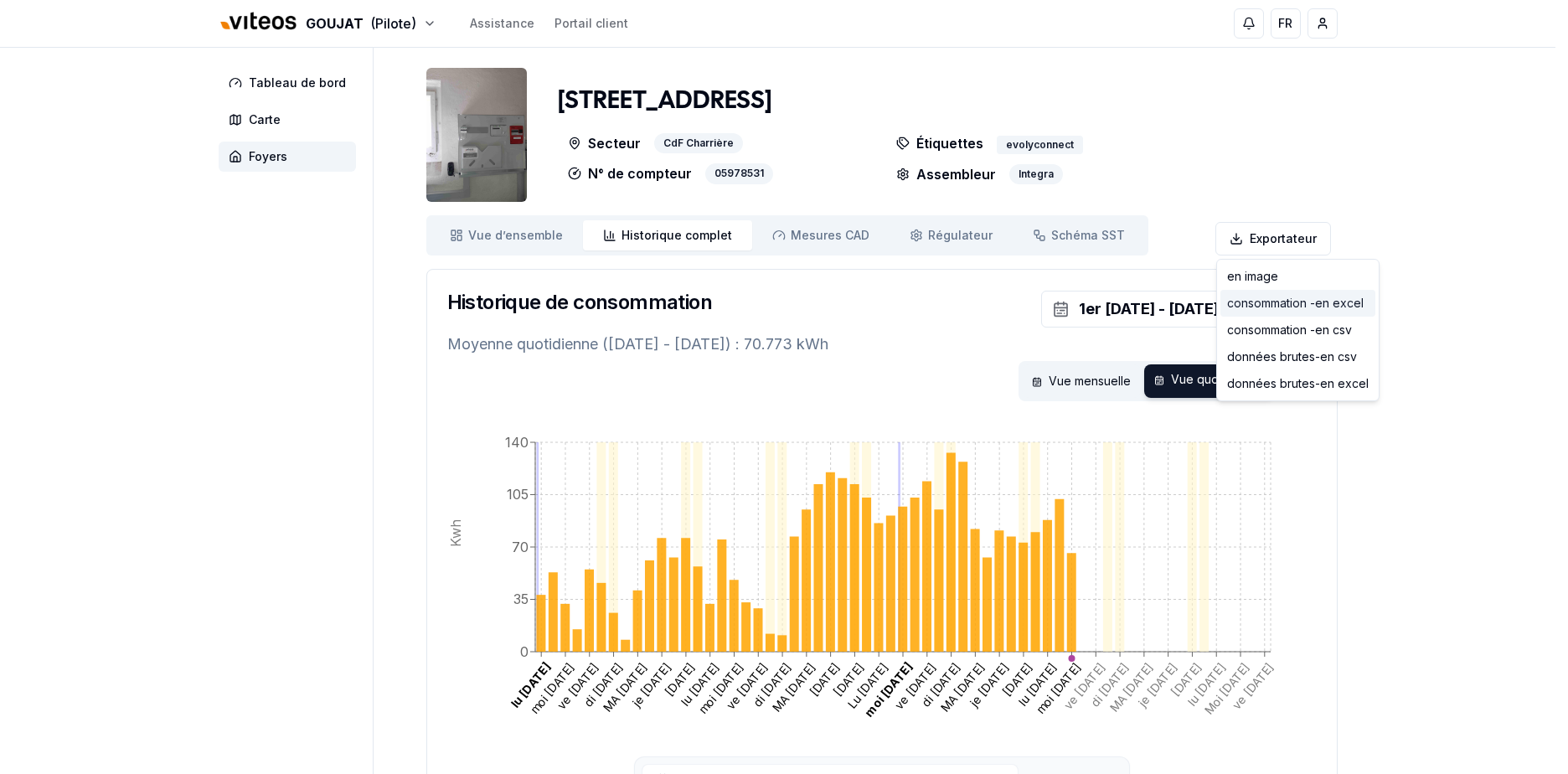
click at [1298, 302] on div "consommation - en excel" at bounding box center [1297, 302] width 155 height 27
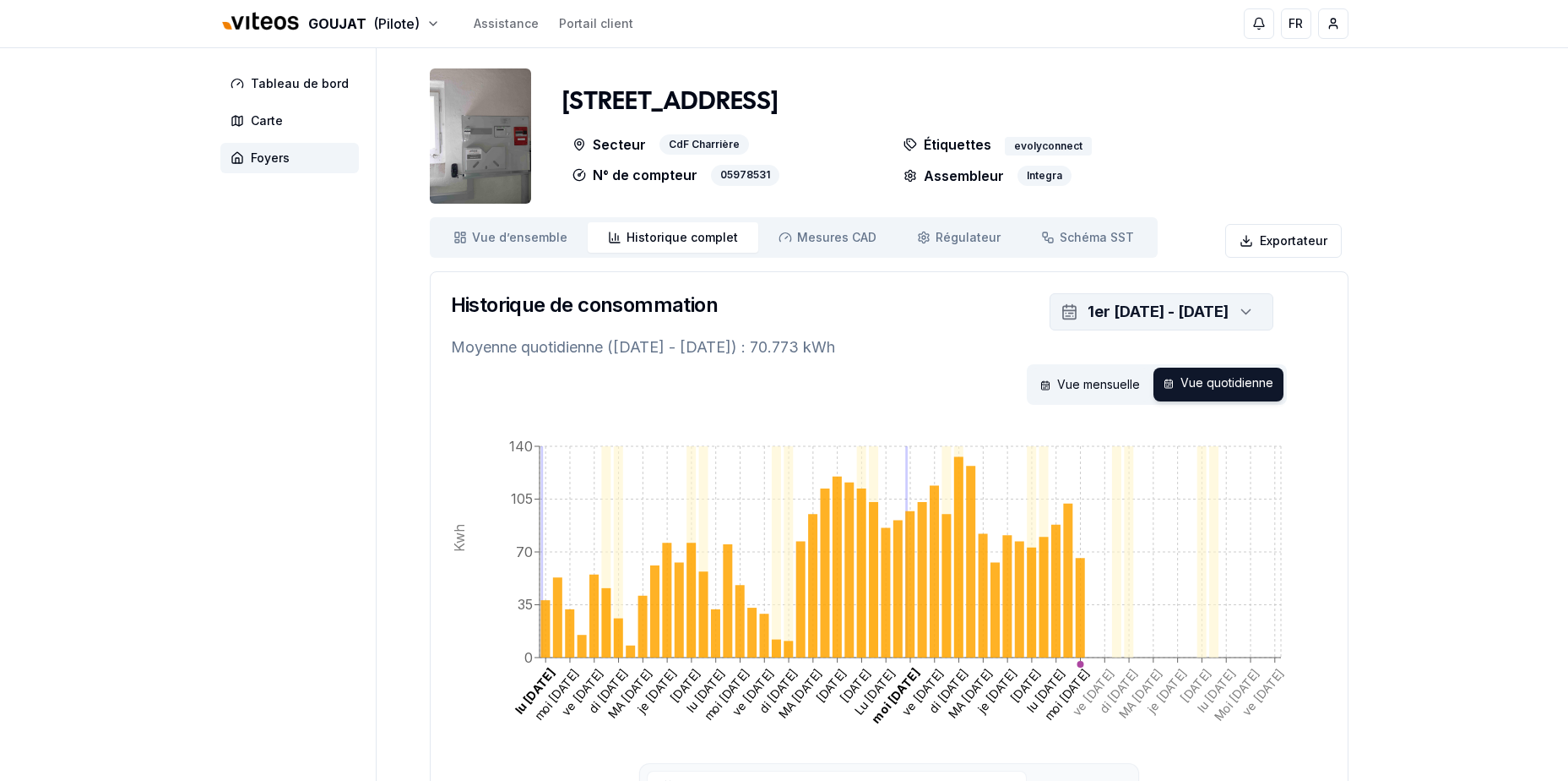
click at [1087, 313] on div "1er sept. 2025 - 31 oct. 2025" at bounding box center [1158, 312] width 141 height 24
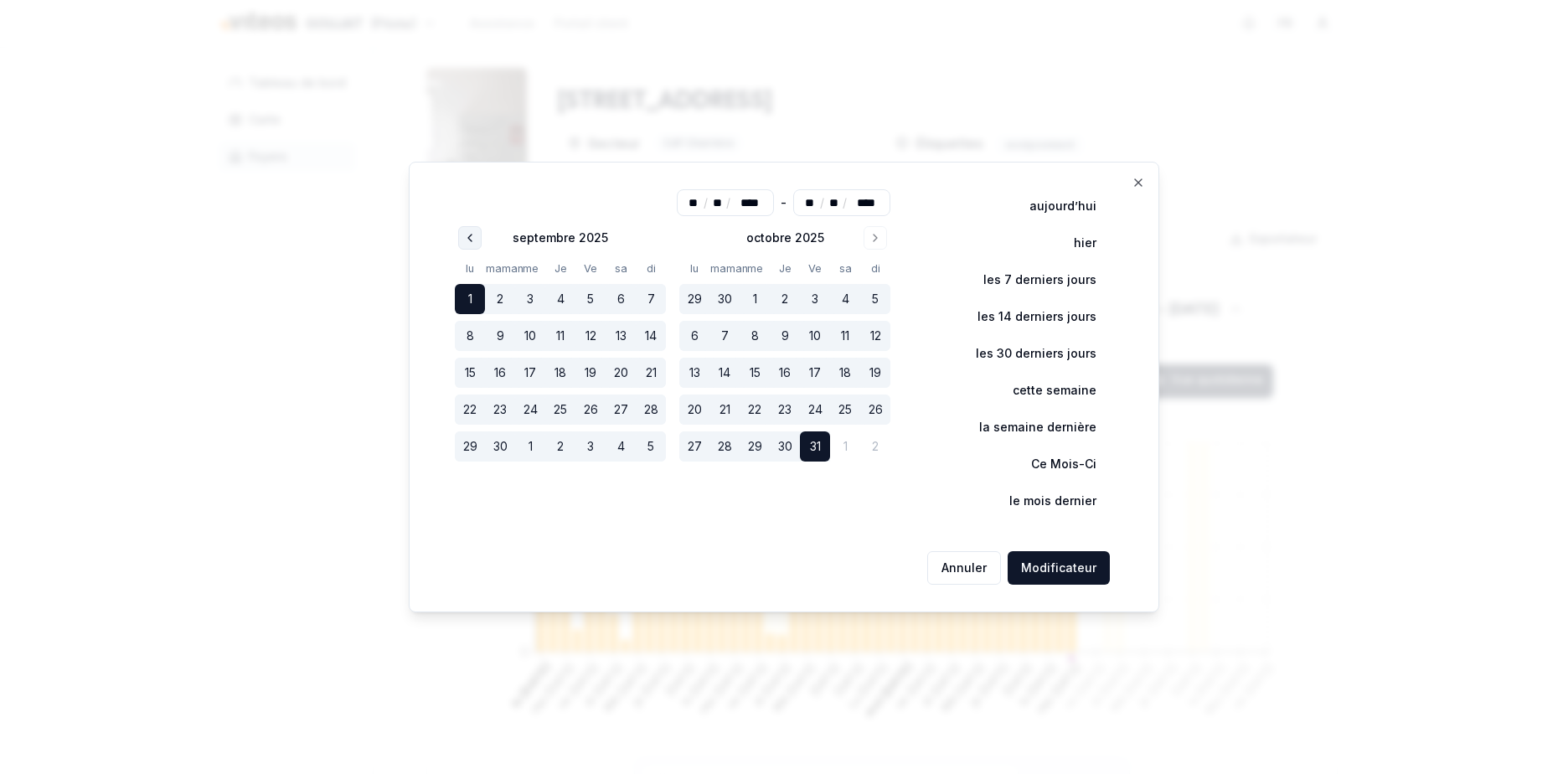
click at [477, 237] on icon "Aller au mois précédent" at bounding box center [470, 238] width 14 height 14
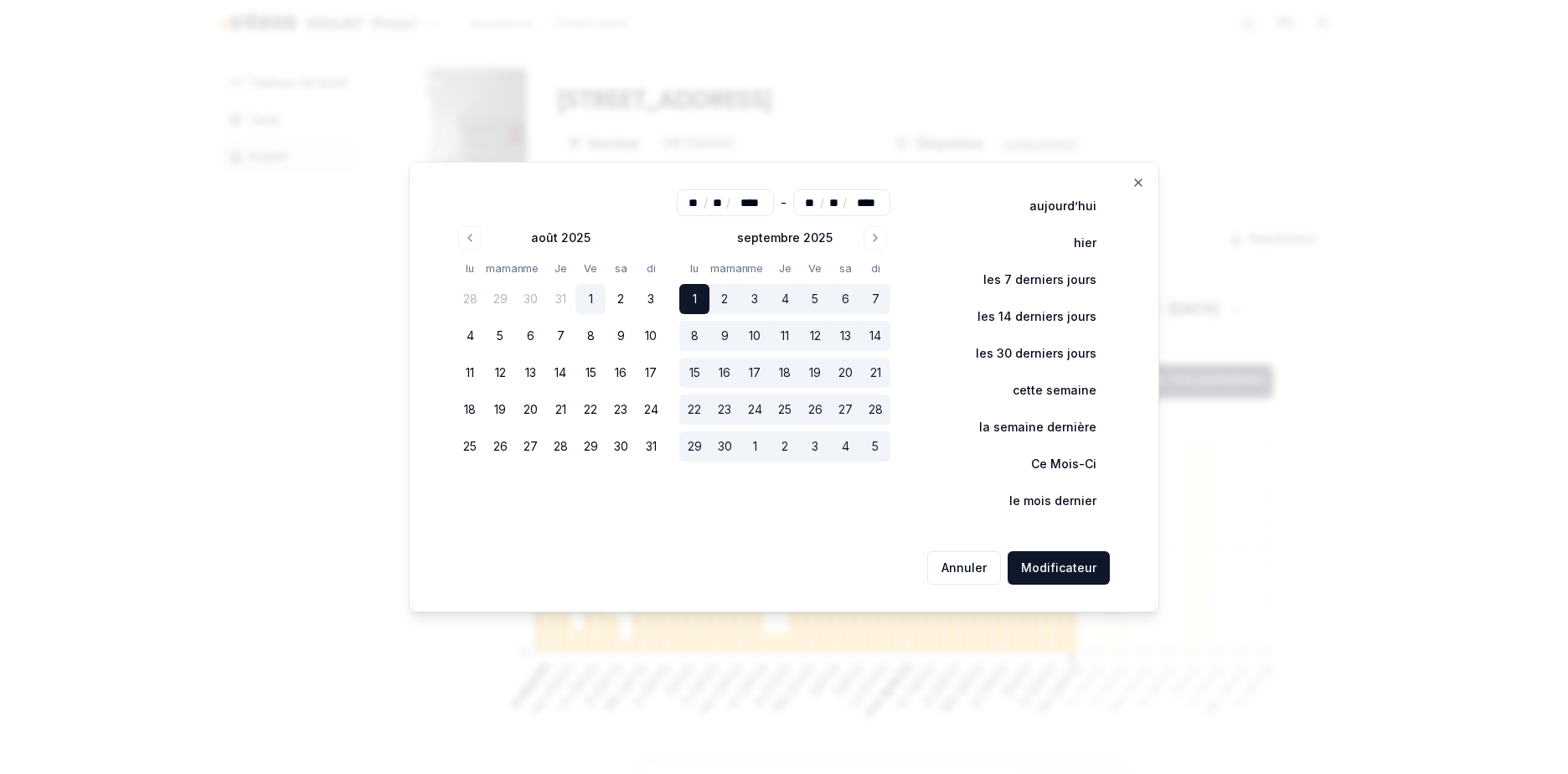
click at [595, 301] on button "1" at bounding box center [590, 298] width 31 height 31
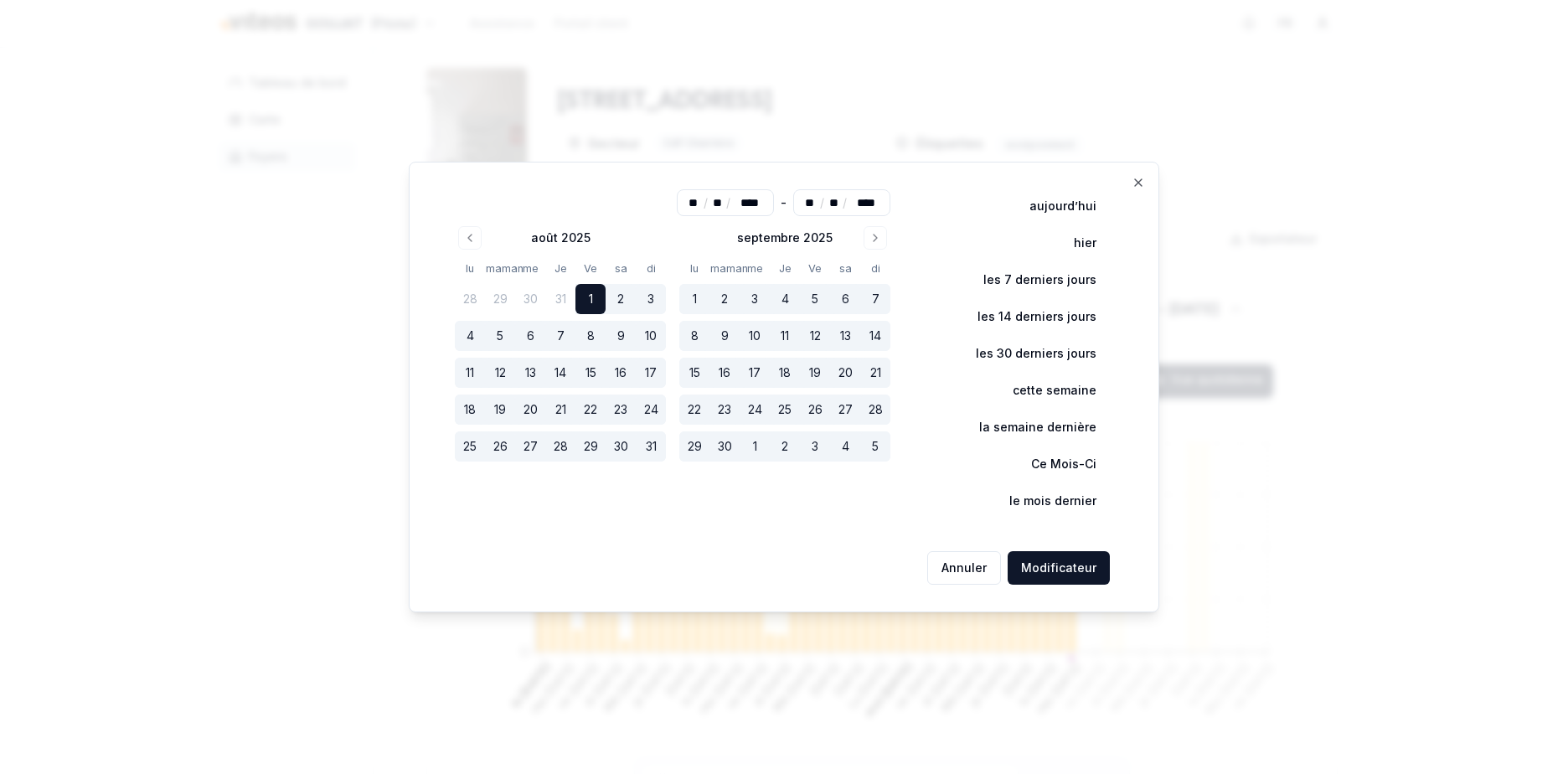
type input "**"
click at [1050, 576] on button "Modificateur" at bounding box center [1058, 568] width 102 height 34
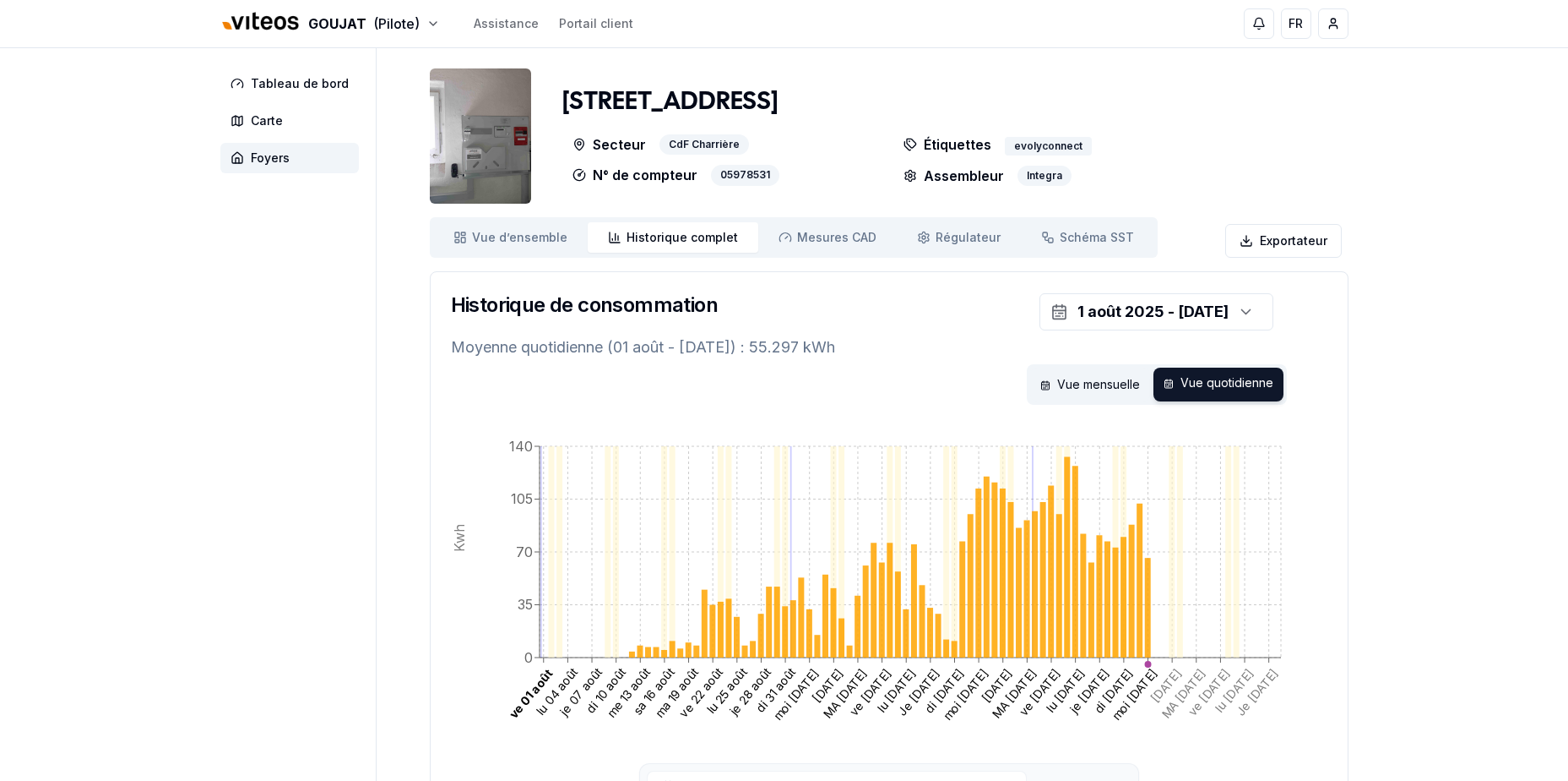
click at [1385, 598] on div "GOUJAT (Pilote) Assistance Portail client FR Umberto Visconti Tableau de bord C…" at bounding box center [784, 466] width 1568 height 933
